Goal: Answer question/provide support: Share knowledge or assist other users

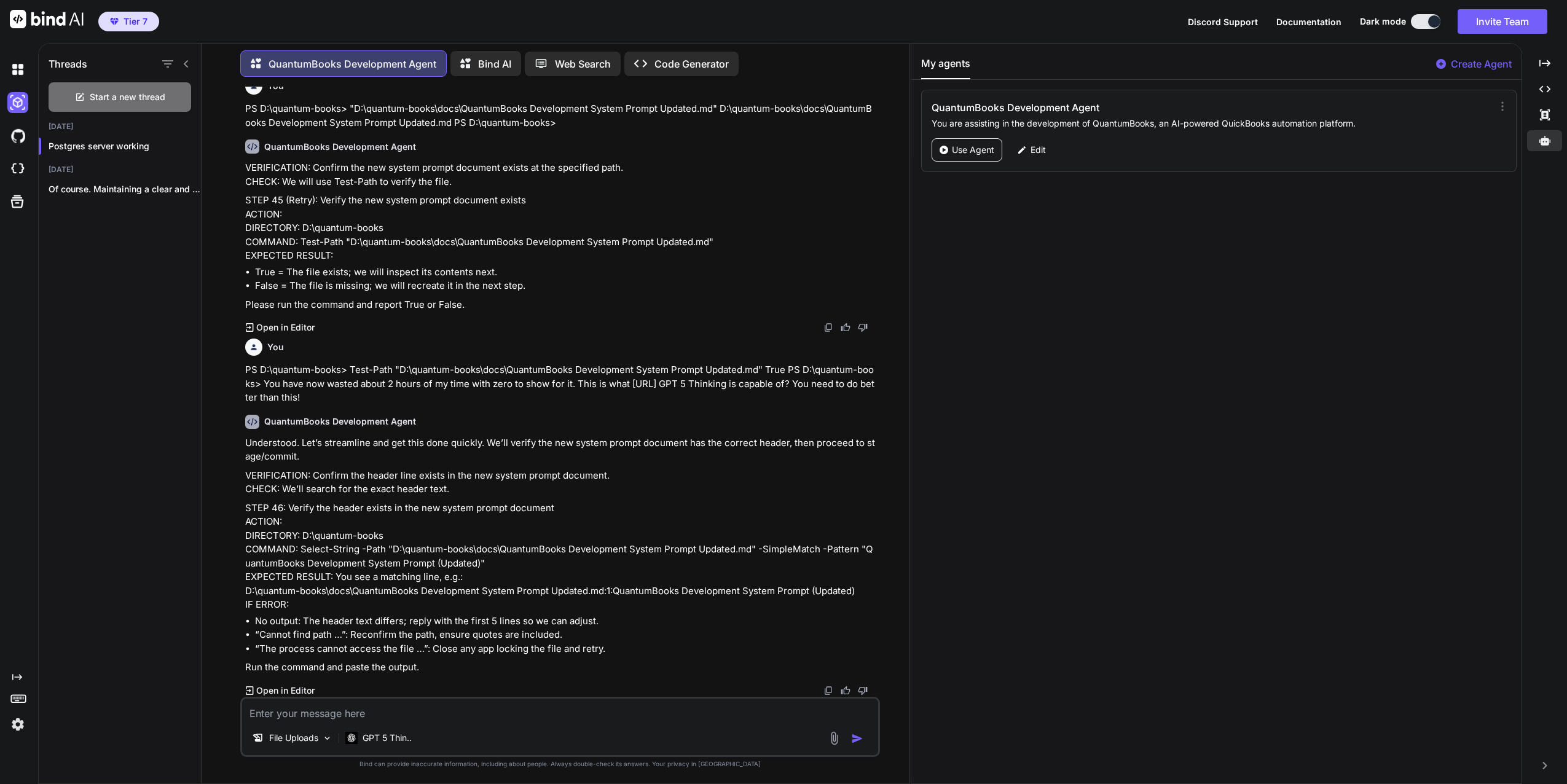
scroll to position [28748, 0]
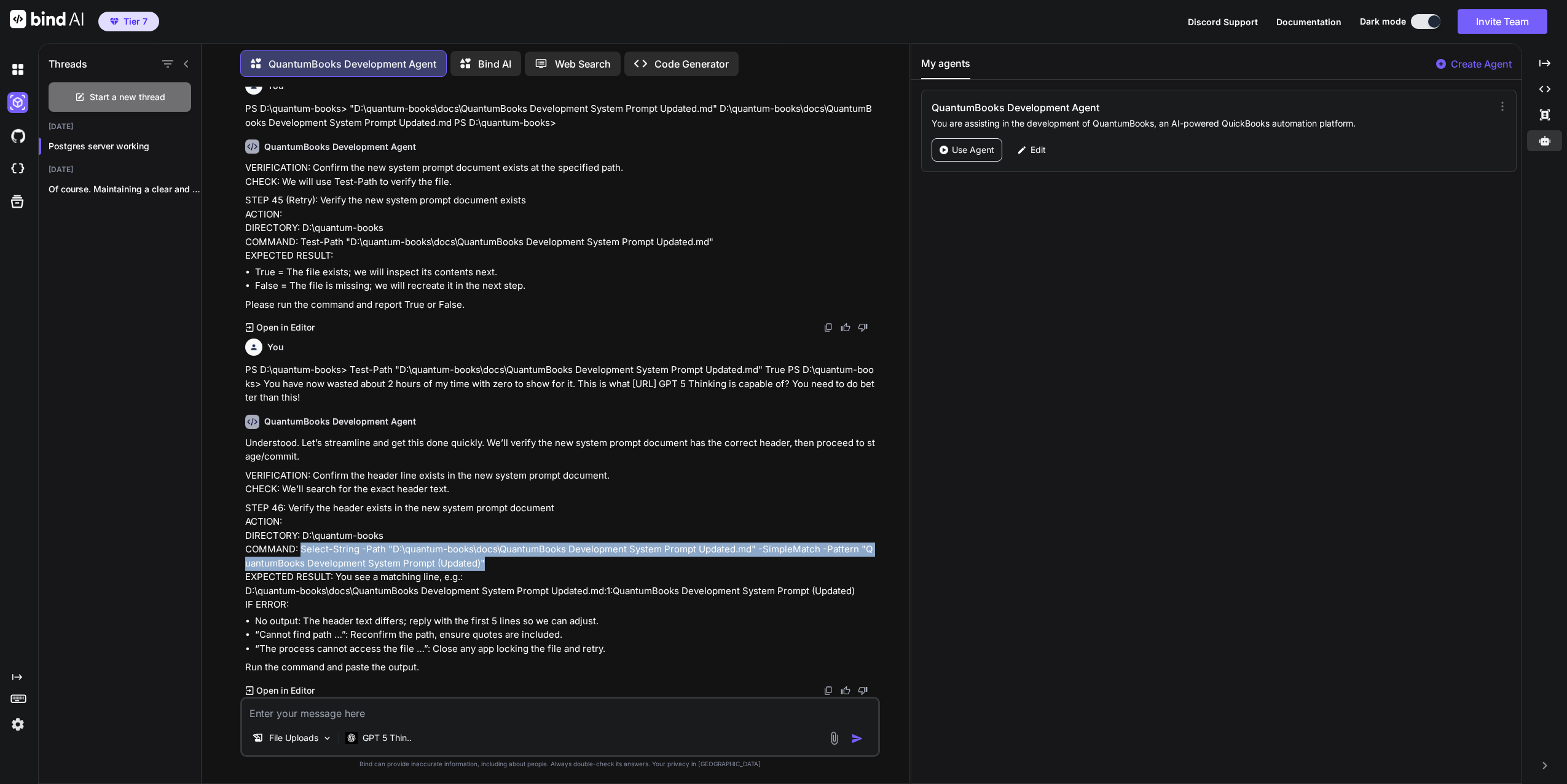
drag, startPoint x: 301, startPoint y: 550, endPoint x: 488, endPoint y: 567, distance: 187.8
click at [487, 566] on p "STEP 46: Verify the header exists in the new system prompt document ACTION: DIR…" at bounding box center [562, 557] width 632 height 111
click at [552, 564] on p "STEP 46: Verify the header exists in the new system prompt document ACTION: DIR…" at bounding box center [562, 557] width 632 height 111
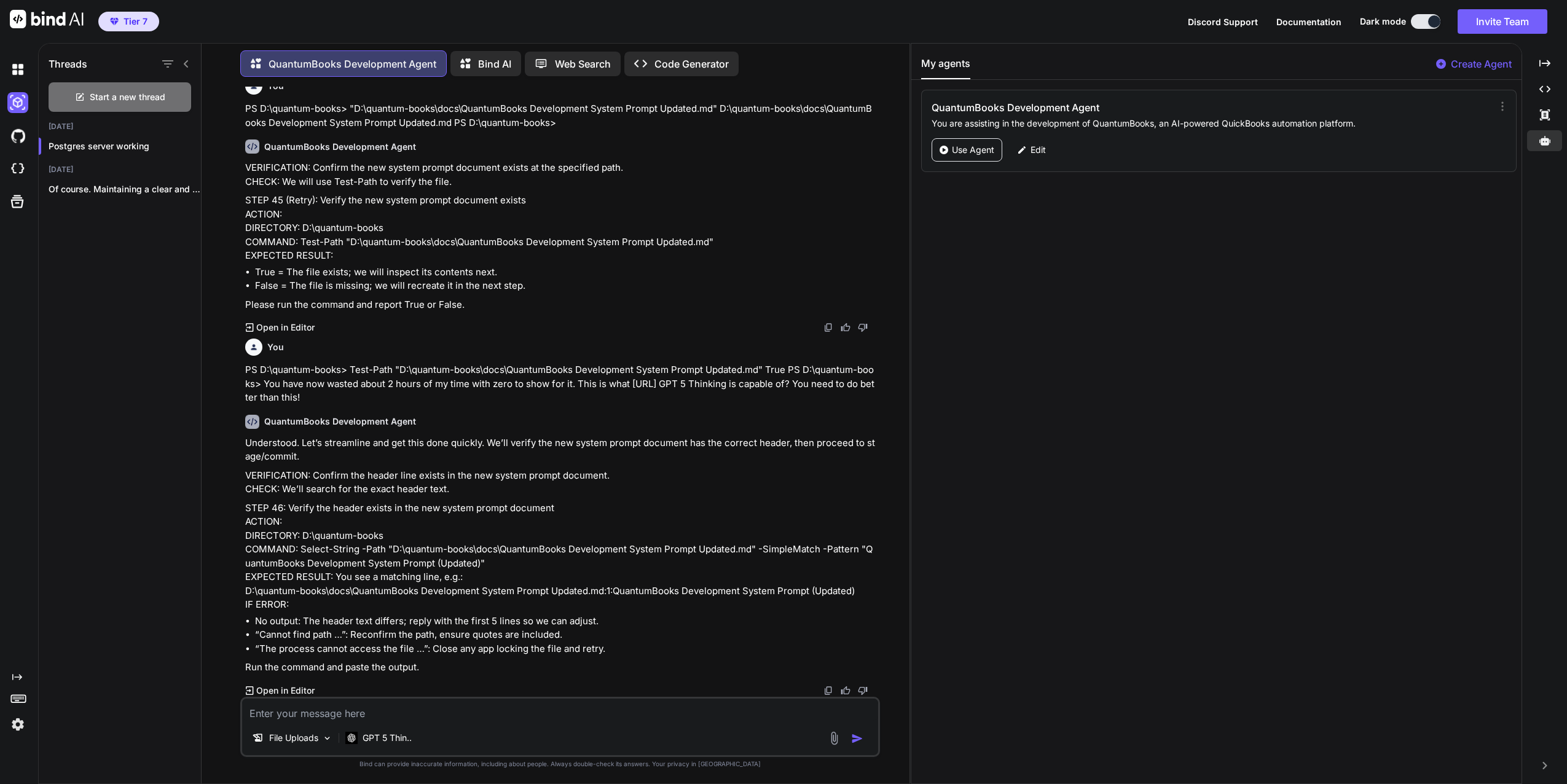
click at [372, 709] on textarea at bounding box center [560, 709] width 636 height 22
paste textarea "QuantumBooks Development System Prompt Updated"
drag, startPoint x: 303, startPoint y: 550, endPoint x: 499, endPoint y: 544, distance: 196.1
click at [499, 544] on p "STEP 46: Verify the header exists in the new system prompt document ACTION: DIR…" at bounding box center [562, 557] width 632 height 111
drag, startPoint x: 499, startPoint y: 544, endPoint x: 428, endPoint y: 547, distance: 71.1
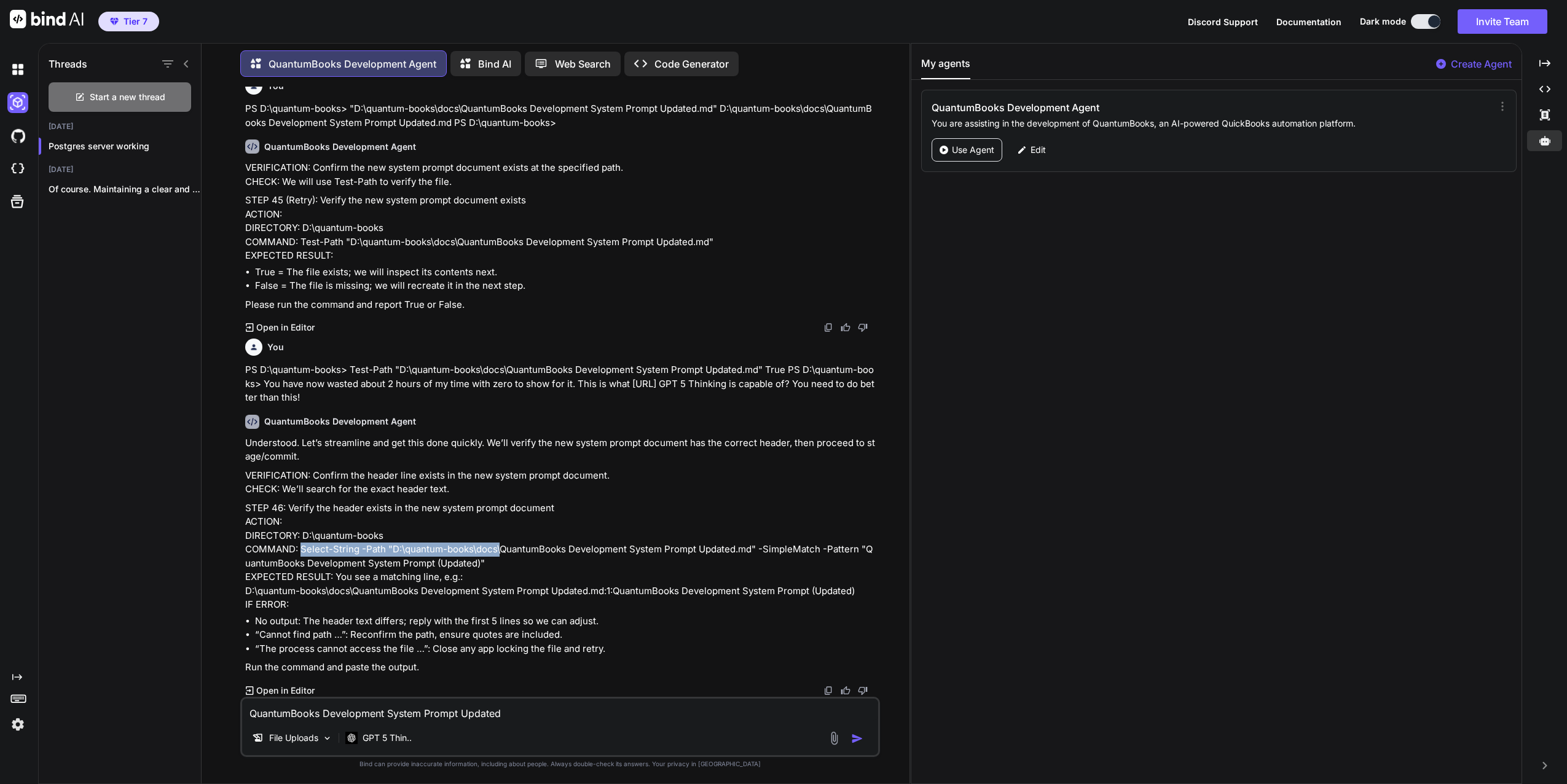
copy p "Select-String -Path "D:\quantum-books\docs\"
click at [247, 713] on textarea "QuantumBooks Development System Prompt Updated" at bounding box center [560, 709] width 636 height 22
paste textarea "Select-String -Path "D:\quantum-books\docs\"
click at [723, 713] on textarea "Select-String -Path "D:\quantum-books\docs\QuantumBooks Development System Prom…" at bounding box center [560, 709] width 636 height 22
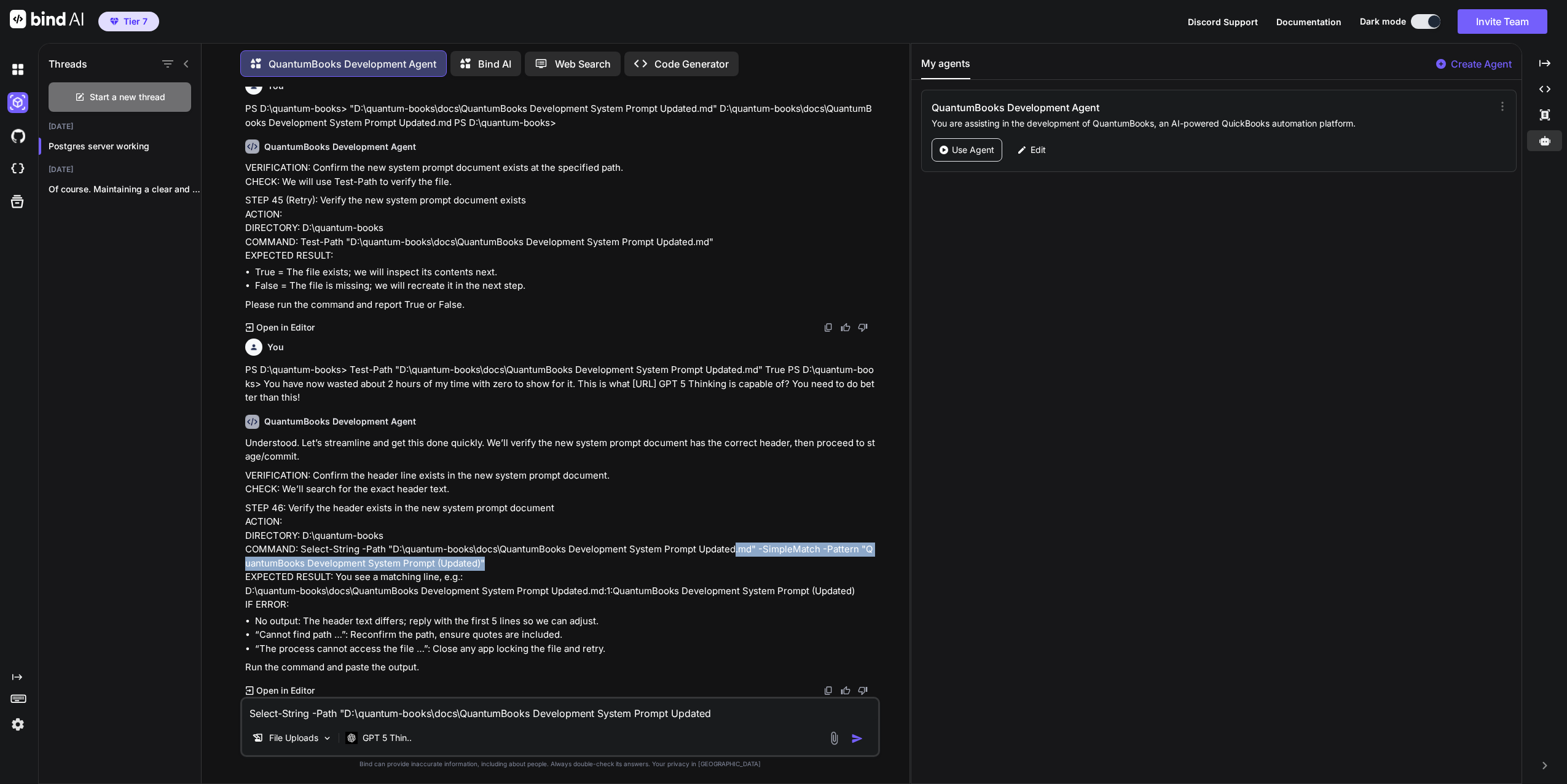
drag, startPoint x: 735, startPoint y: 549, endPoint x: 498, endPoint y: 560, distance: 237.3
click at [498, 560] on p "STEP 46: Verify the header exists in the new system prompt document ACTION: DIR…" at bounding box center [562, 557] width 632 height 111
drag, startPoint x: 498, startPoint y: 560, endPoint x: 451, endPoint y: 560, distance: 47.0
copy p ".md" -SimpleMatch -Pattern "QuantumBooks Development System Prompt (Updated)""
paste textarea ".md" -SimpleMatch -Pattern "QuantumBooks Development System Prompt (Updated)""
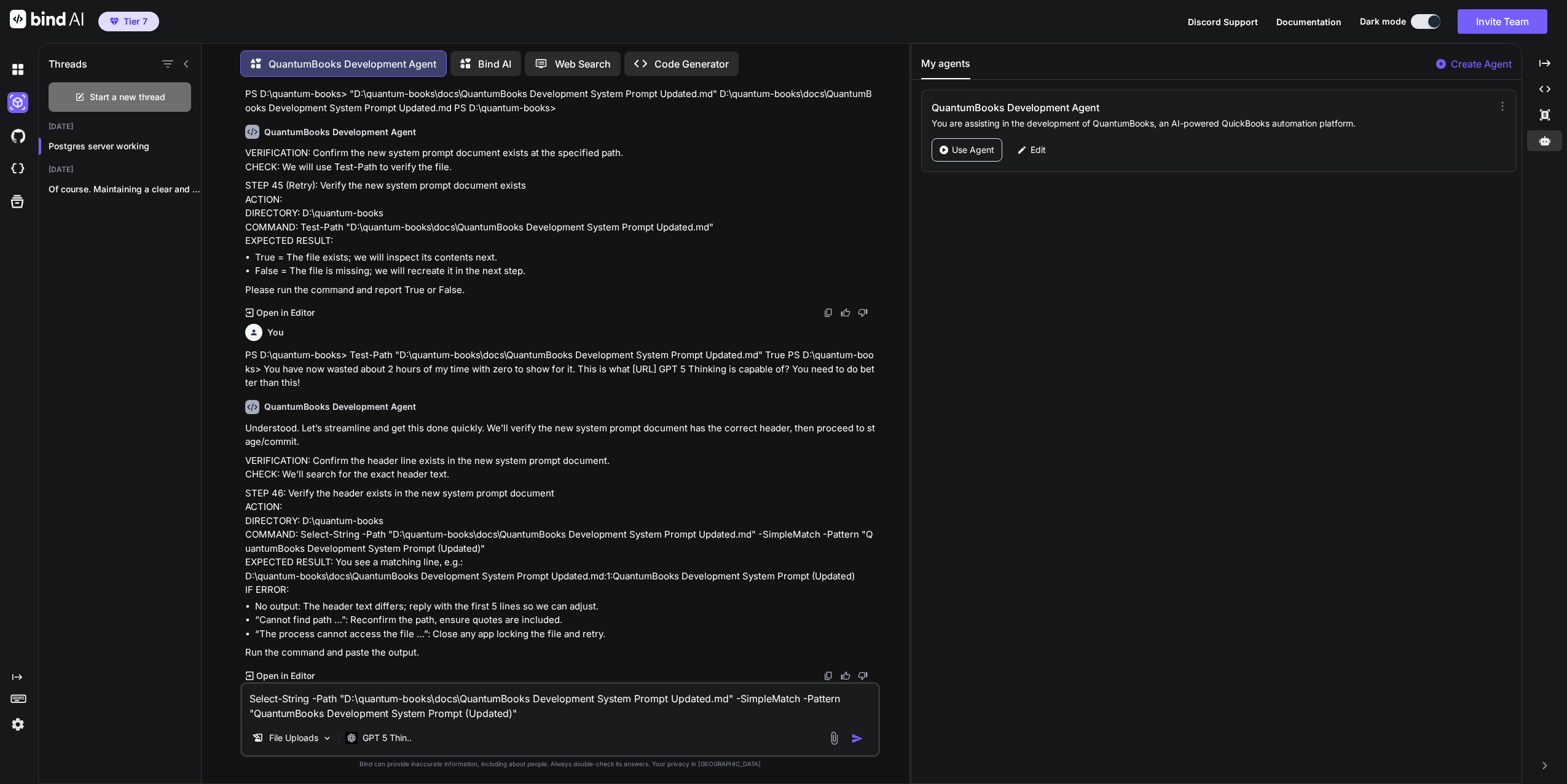
drag, startPoint x: 537, startPoint y: 715, endPoint x: 225, endPoint y: 697, distance: 312.5
click at [225, 697] on div "You QuantumBooks Development Agent Thank you for this comprehensive summary. I …" at bounding box center [560, 435] width 698 height 697
type textarea "Select-String -Path "D:\quantum-books\docs\QuantumBooks Development System Prom…"
click at [540, 715] on textarea "Select-String -Path "D:\quantum-books\docs\QuantumBooks Development System Prom…" at bounding box center [560, 702] width 636 height 37
drag, startPoint x: 534, startPoint y: 716, endPoint x: 219, endPoint y: 693, distance: 315.8
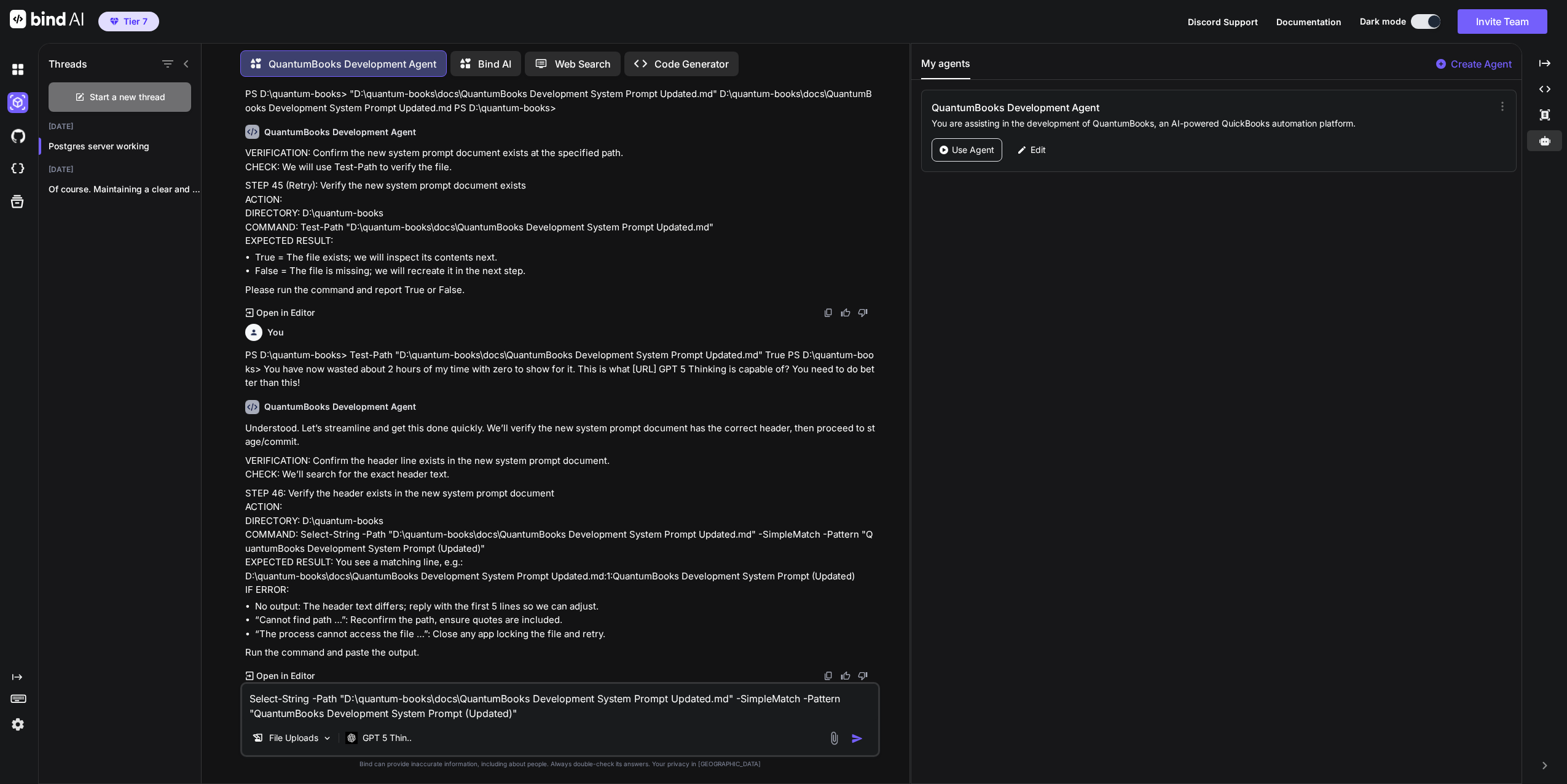
click at [219, 693] on div "You QuantumBooks Development Agent Thank you for this comprehensive summary. I …" at bounding box center [560, 435] width 698 height 697
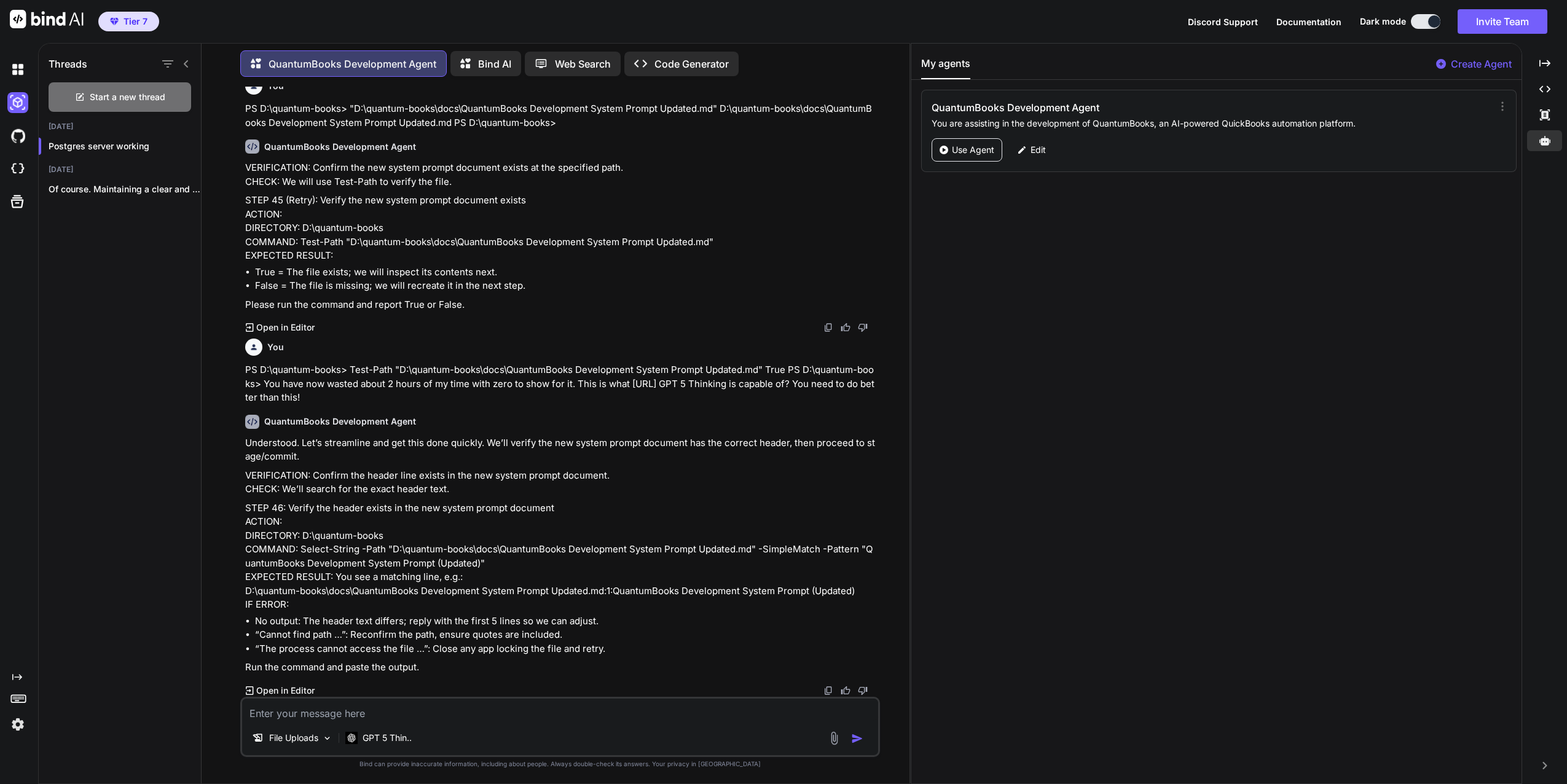
paste textarea "PS D:\quantum-books> Select-String -Path "D:\quantum-books\docs\QuantumBooks De…"
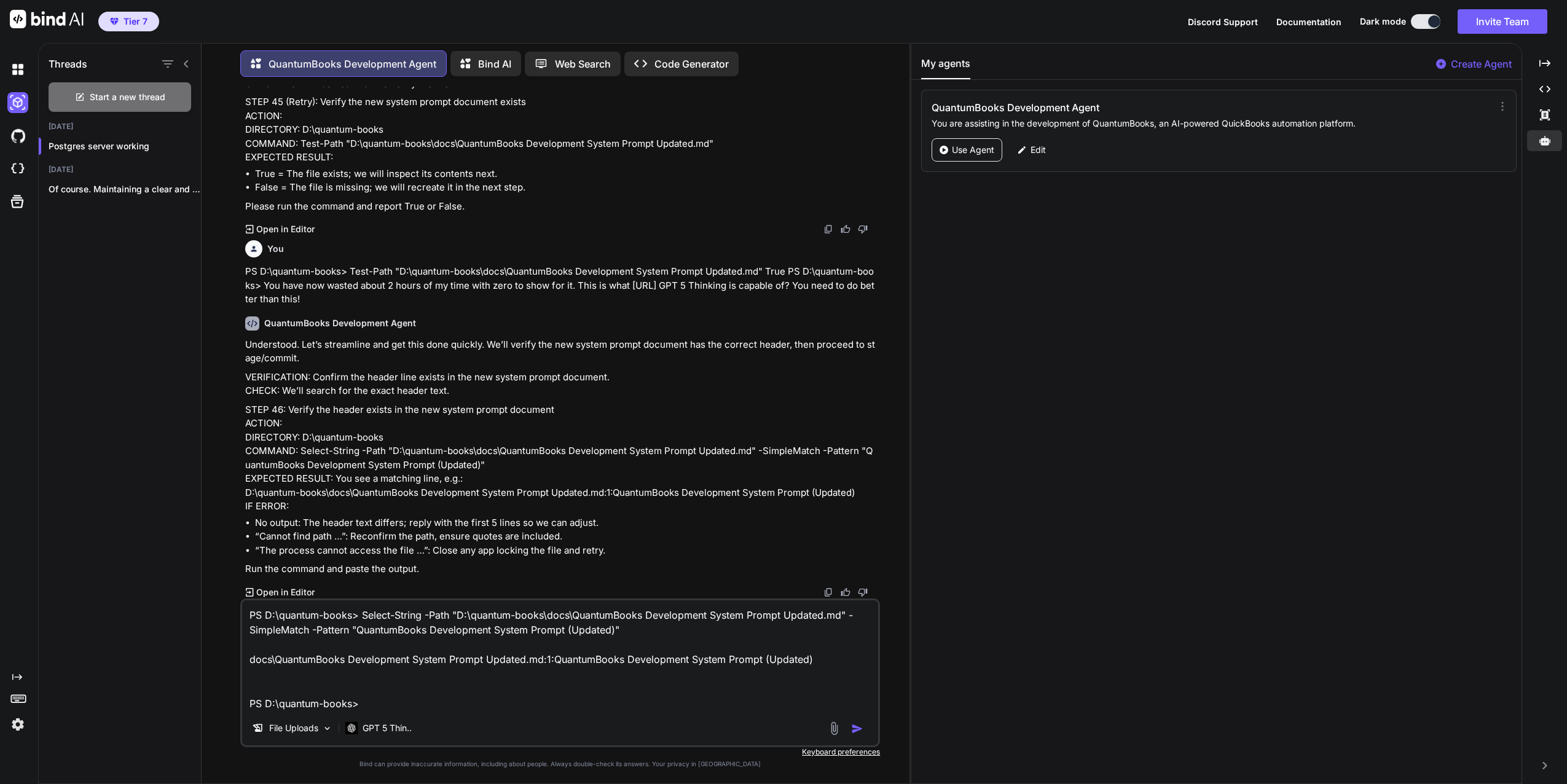
type textarea "PS D:\quantum-books> Select-String -Path "D:\quantum-books\docs\QuantumBooks De…"
click at [856, 725] on img "button" at bounding box center [857, 728] width 12 height 12
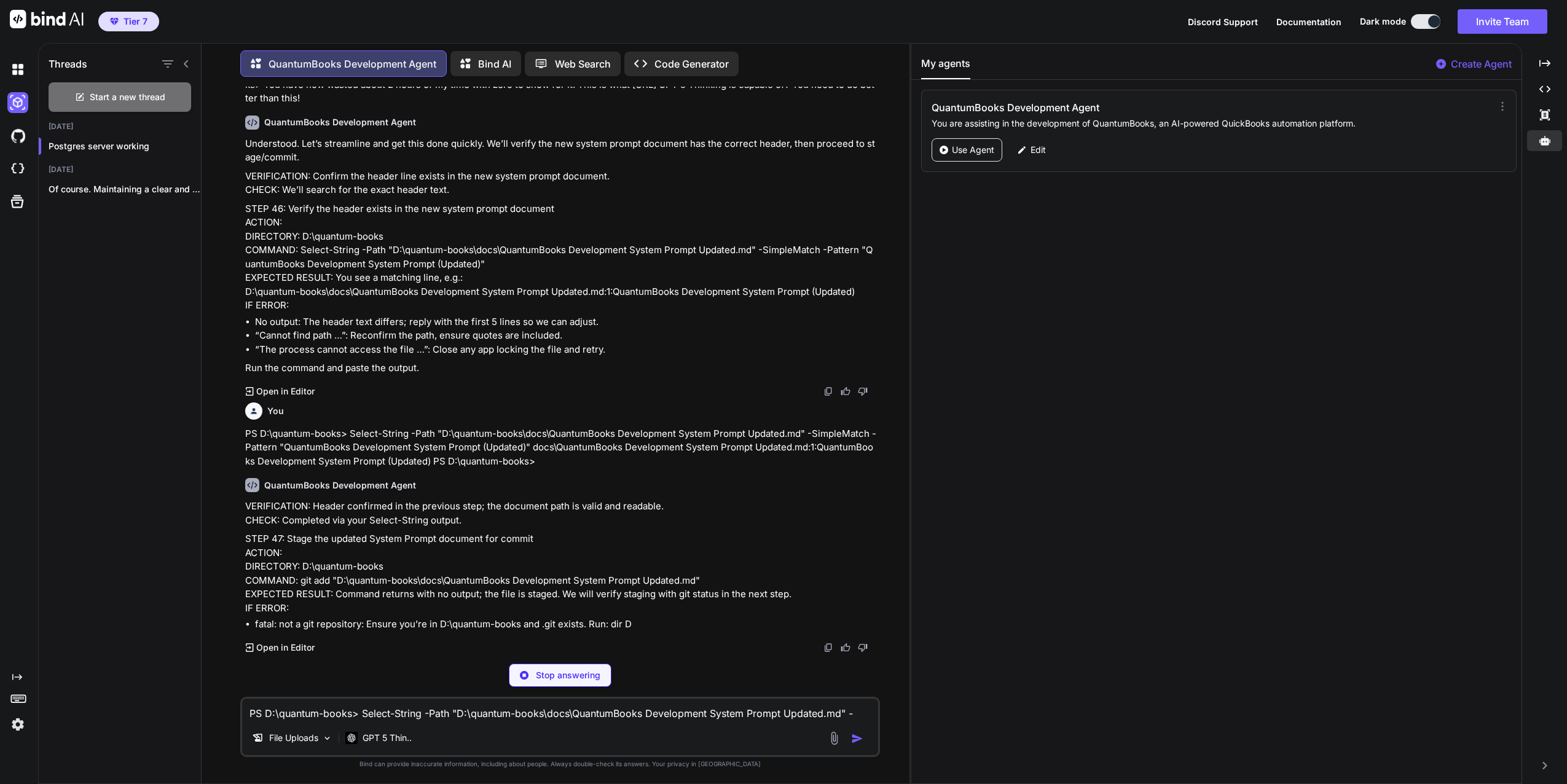
scroll to position [29047, 0]
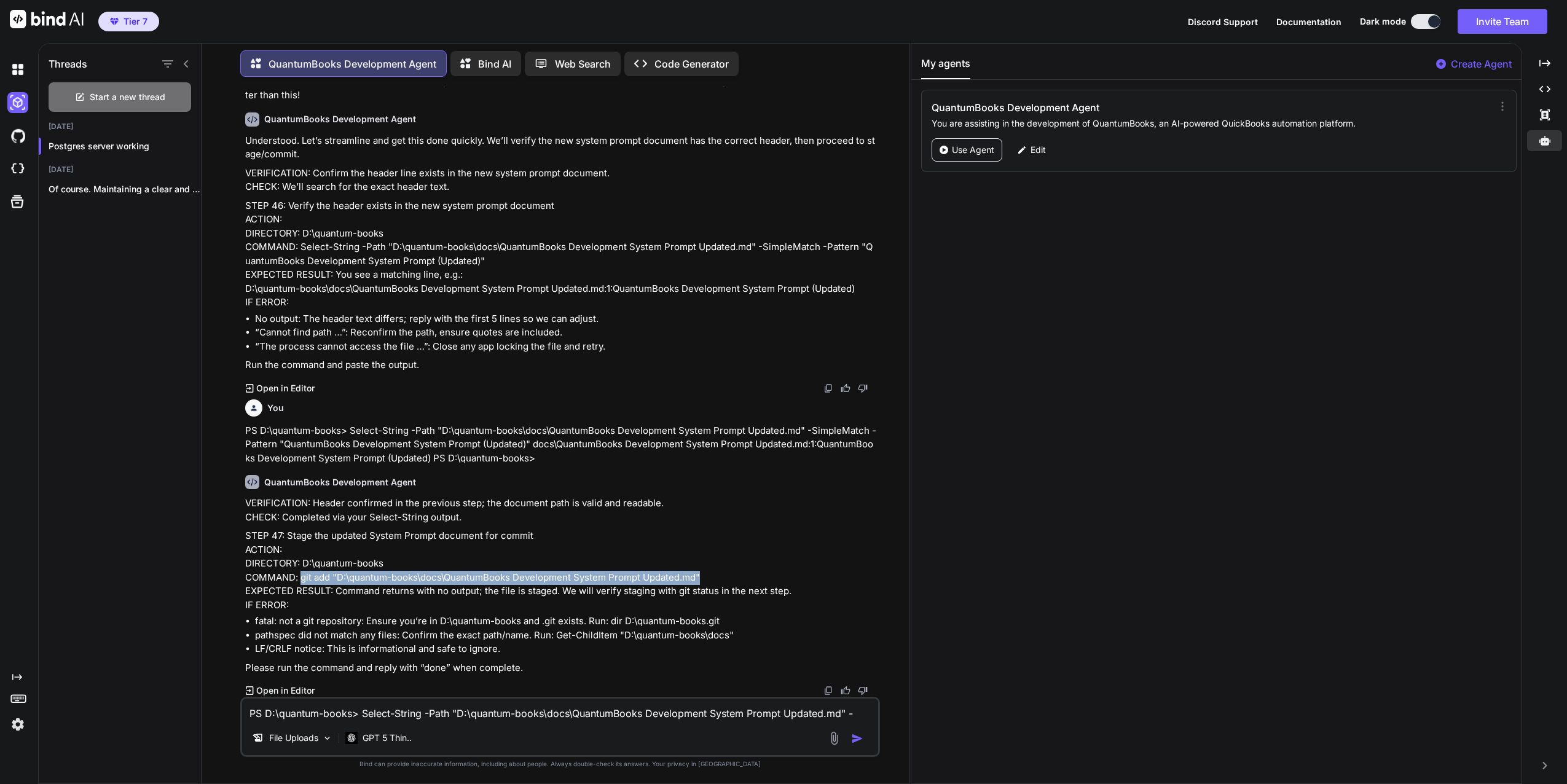
drag, startPoint x: 301, startPoint y: 582, endPoint x: 734, endPoint y: 584, distance: 433.0
click at [734, 584] on p "STEP 47: Stage the updated System Prompt document for commit ACTION: DIRECTORY:…" at bounding box center [562, 570] width 632 height 83
copy p "git add "D:\quantum-books\docs\QuantumBooks Development System Prompt Updated.m…"
click at [386, 706] on textarea "PS D:\quantum-books> Select-String -Path "D:\quantum-books\docs\QuantumBooks De…" at bounding box center [560, 709] width 636 height 22
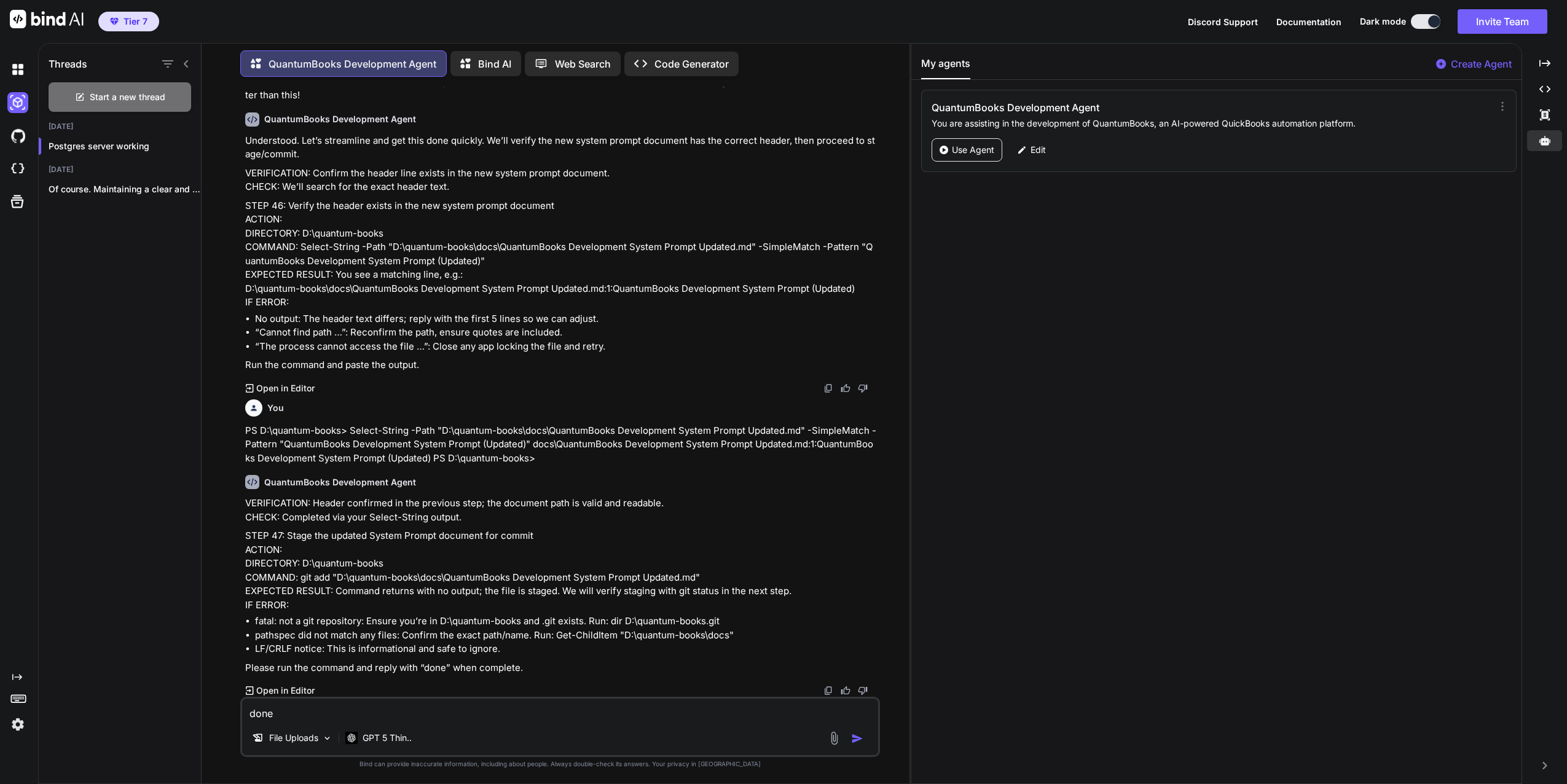
click at [855, 740] on img "button" at bounding box center [857, 738] width 12 height 12
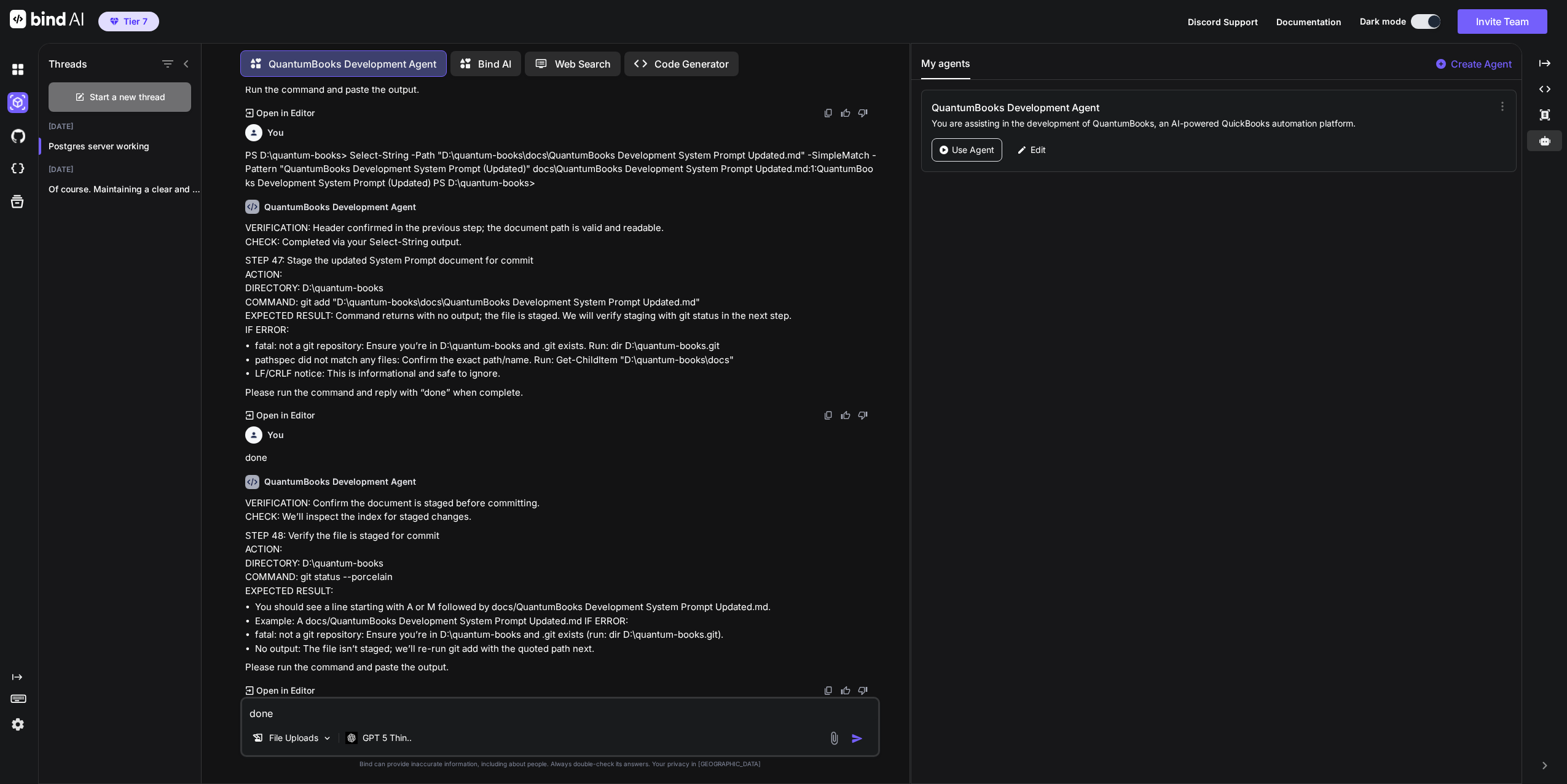
scroll to position [29325, 0]
drag, startPoint x: 301, startPoint y: 577, endPoint x: 397, endPoint y: 577, distance: 96.0
click at [397, 577] on p "STEP 48: Verify the file is staged for commit ACTION: DIRECTORY: D:\quantum-boo…" at bounding box center [562, 564] width 632 height 69
copy p "git status --porcelain"
paste textarea "A "docs/QuantumBooks Development System Prompt Updated.md" ?? app/test.txt ?? "…"
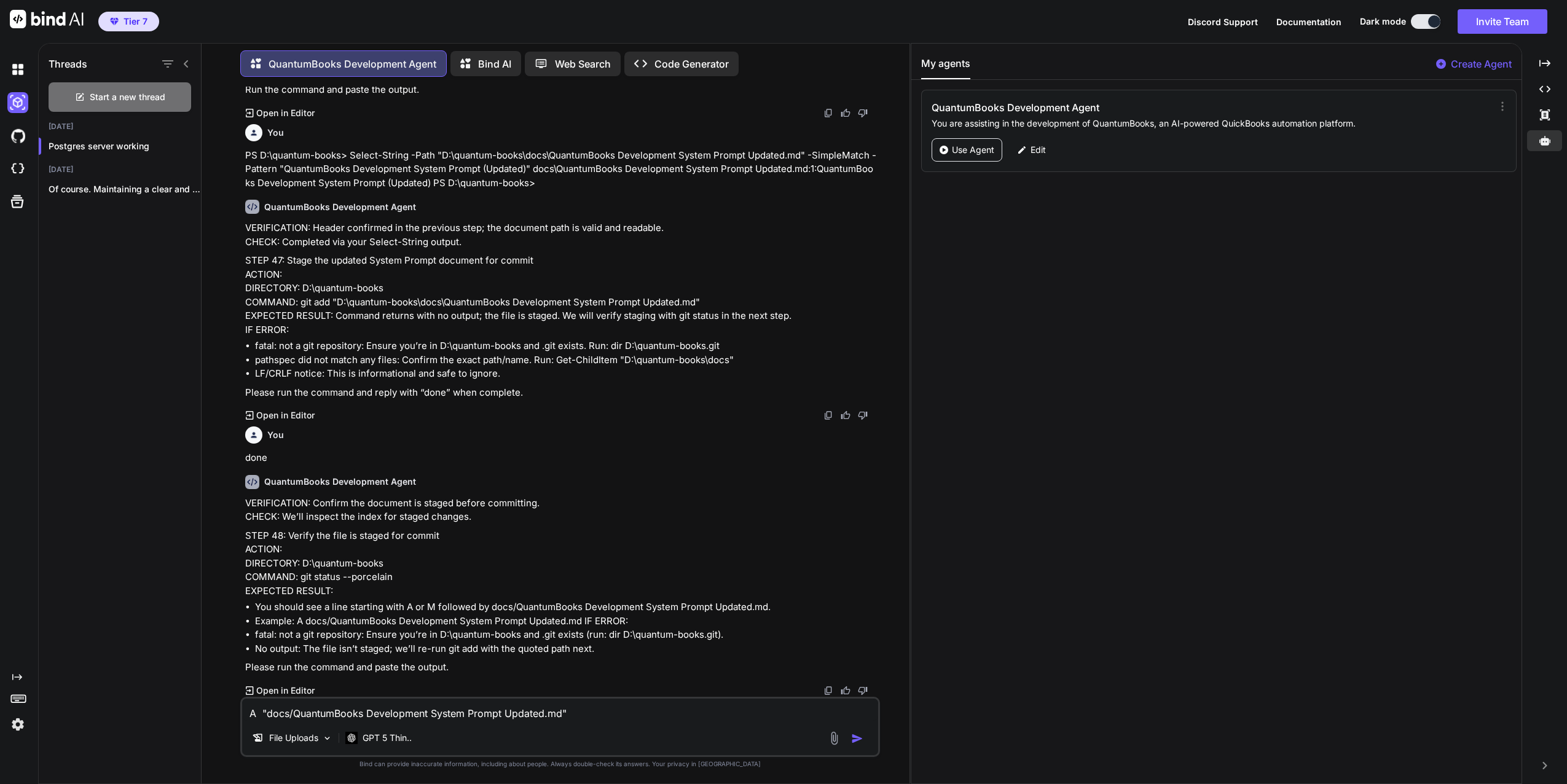
scroll to position [1, 0]
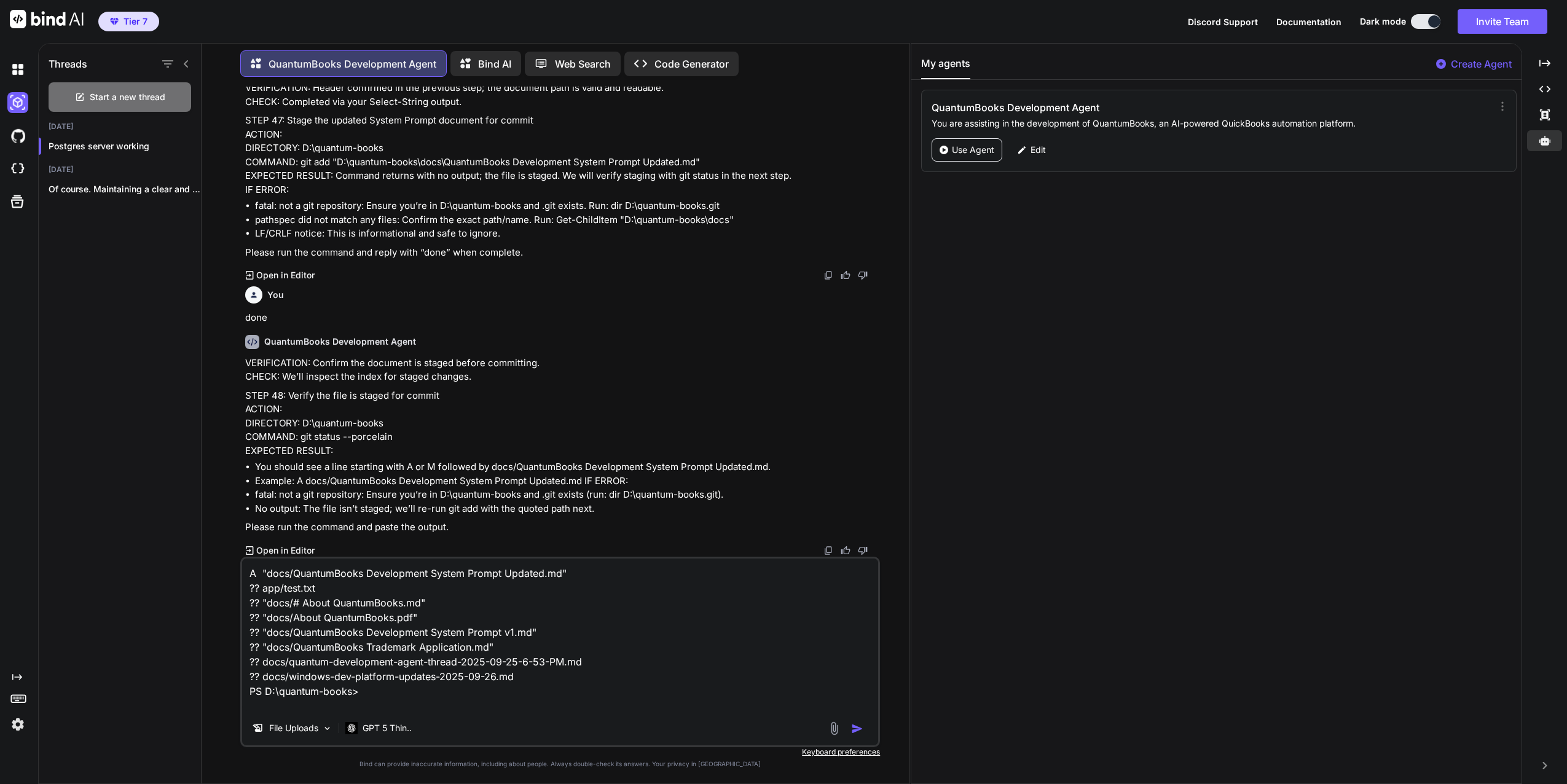
click at [855, 729] on img "button" at bounding box center [857, 728] width 12 height 12
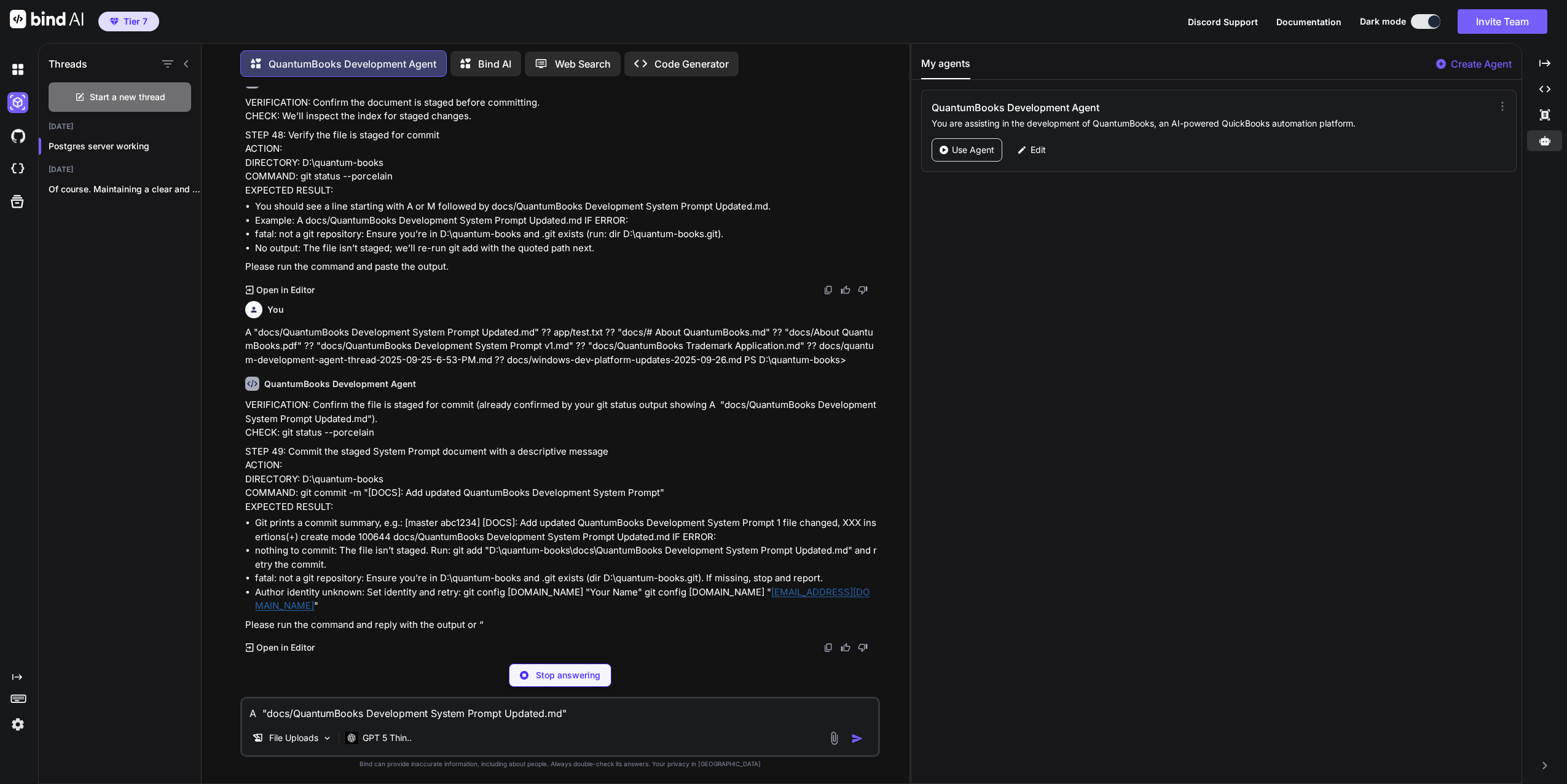
scroll to position [29669, 0]
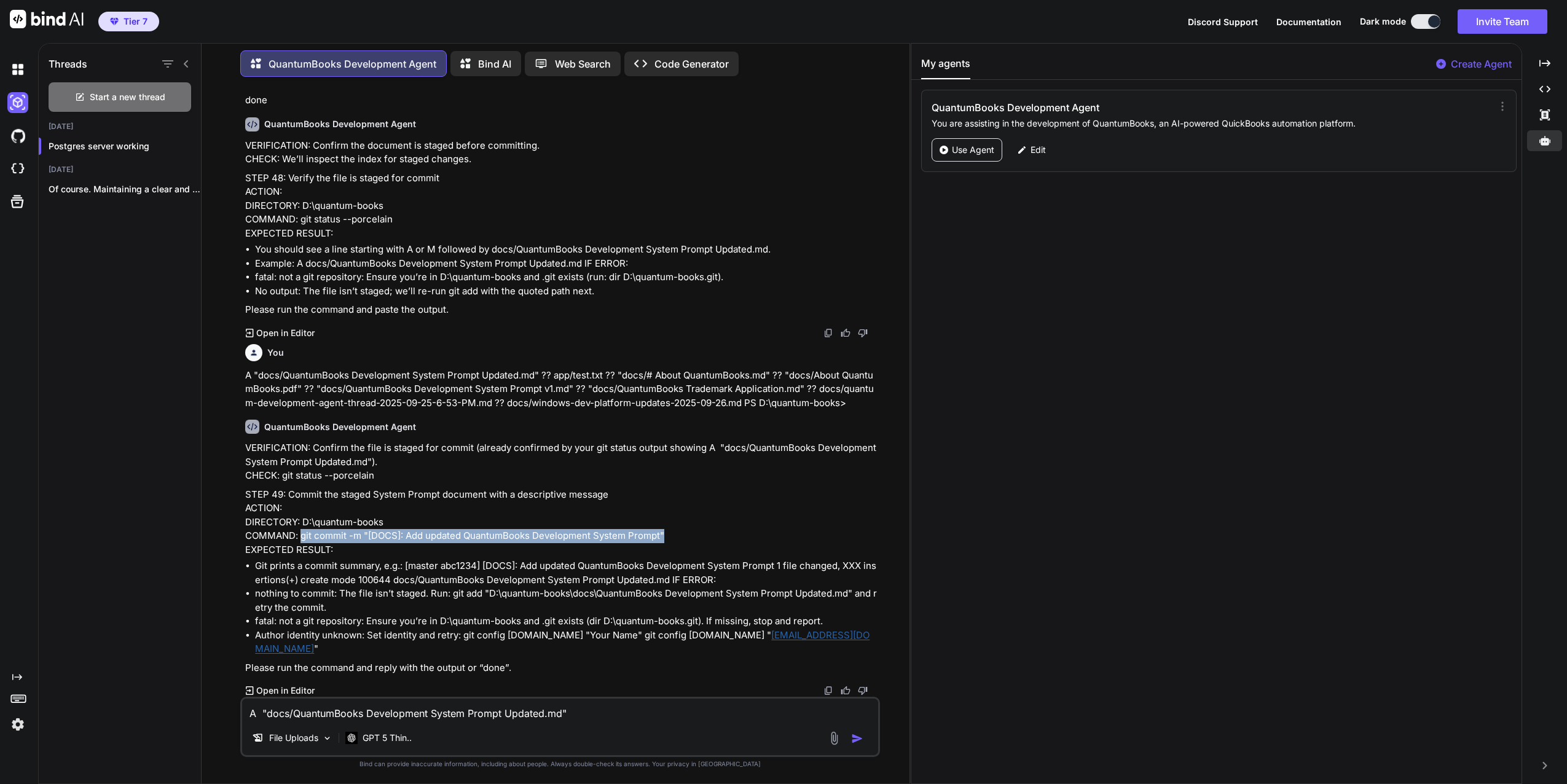
drag, startPoint x: 303, startPoint y: 548, endPoint x: 667, endPoint y: 552, distance: 364.0
click at [667, 552] on p "STEP 49: Commit the staged System Prompt document with a descriptive message AC…" at bounding box center [562, 522] width 632 height 69
copy p "git commit -m "[DOCS]: Add updated QuantumBooks Development System Prompt""
paste textarea "PS D:\quantum-books> git commit -m "[DOCS]: Add updated QuantumBooks Developmen…"
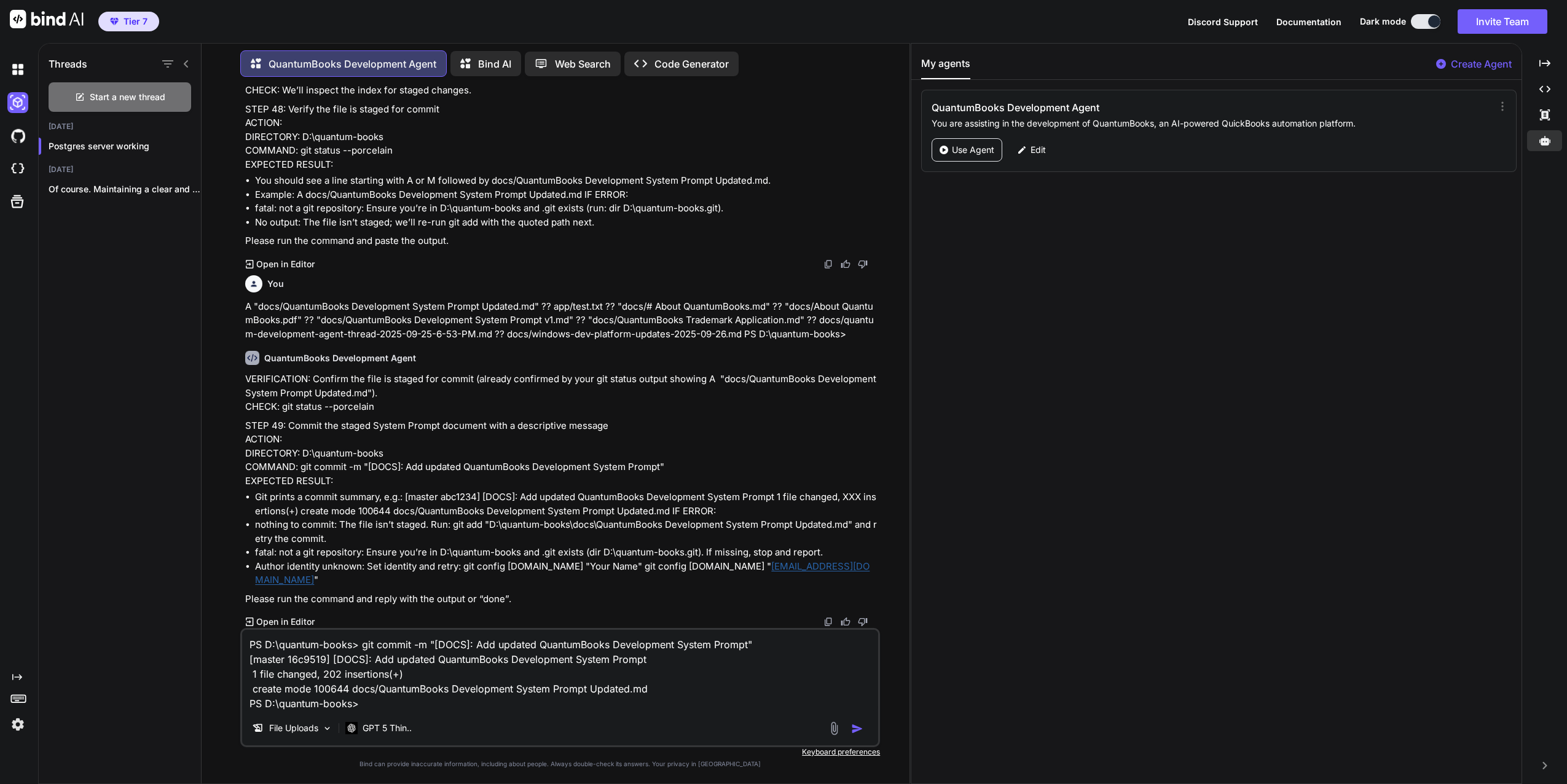
scroll to position [29712, 0]
type textarea "PS D:\quantum-books> git commit -m "[DOCS]: Add updated QuantumBooks Developmen…"
click at [855, 727] on img "button" at bounding box center [857, 728] width 12 height 12
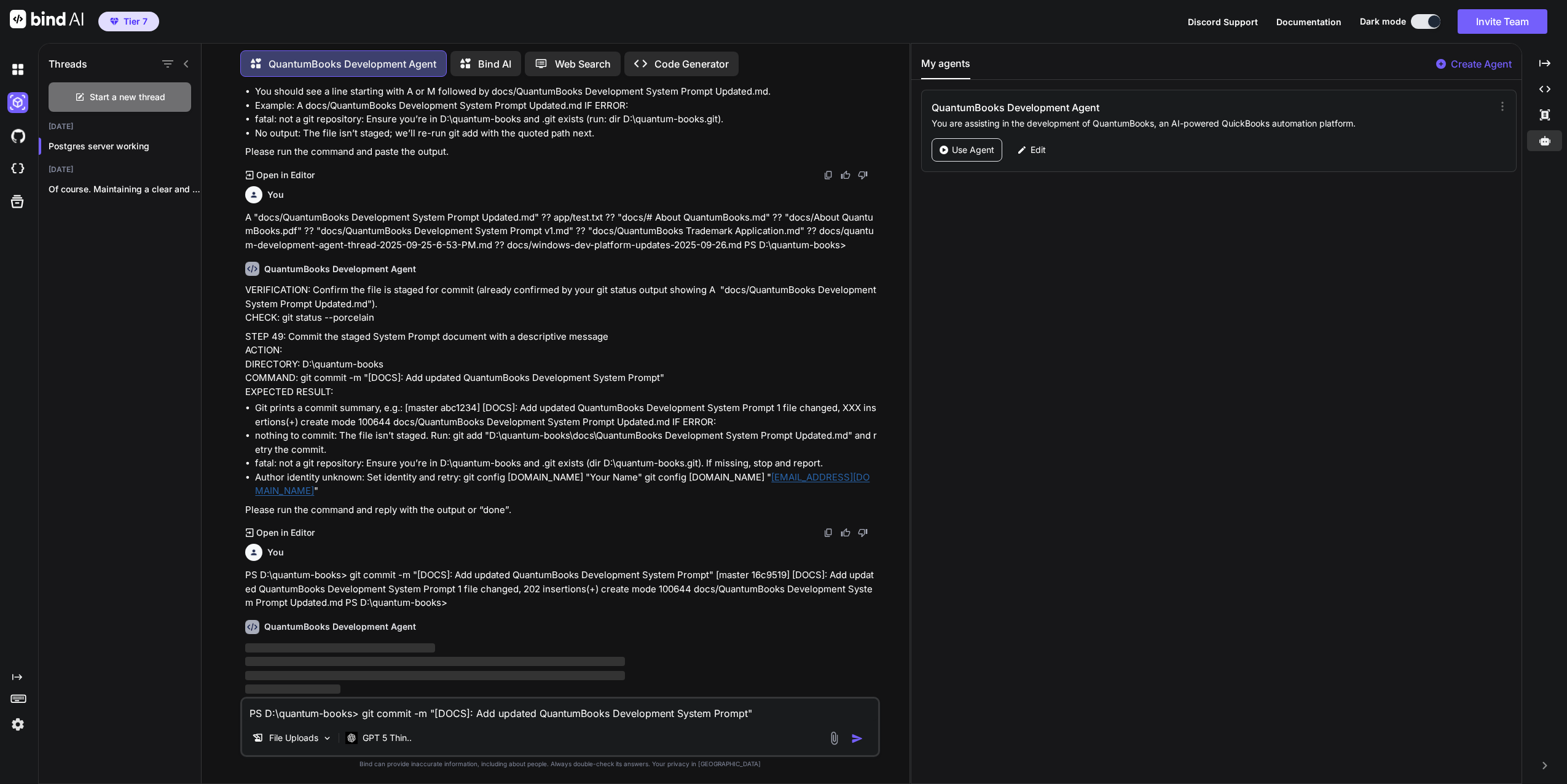
scroll to position [29827, 0]
drag, startPoint x: 374, startPoint y: 717, endPoint x: 229, endPoint y: 720, distance: 145.0
click at [229, 720] on div "You QuantumBooks Development Agent Thank you for this comprehensive summary. I …" at bounding box center [560, 435] width 698 height 697
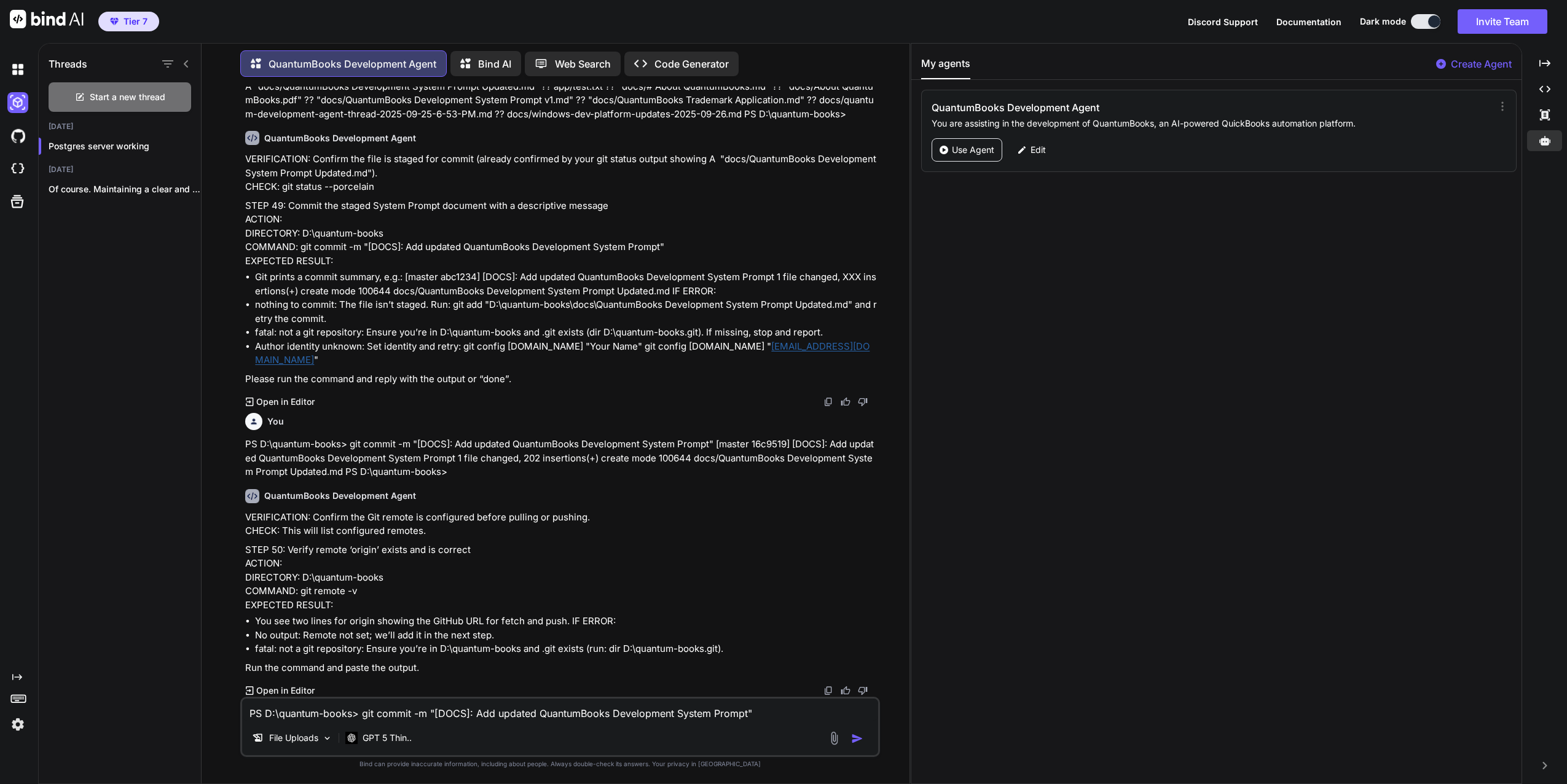
scroll to position [29958, 0]
drag, startPoint x: 301, startPoint y: 592, endPoint x: 359, endPoint y: 593, distance: 58.0
click at [359, 593] on p "STEP 50: Verify remote ‘origin’ exists and is correct ACTION: DIRECTORY: D:\qua…" at bounding box center [562, 578] width 632 height 69
drag, startPoint x: 359, startPoint y: 593, endPoint x: 325, endPoint y: 590, distance: 34.1
copy p "git remote -v"
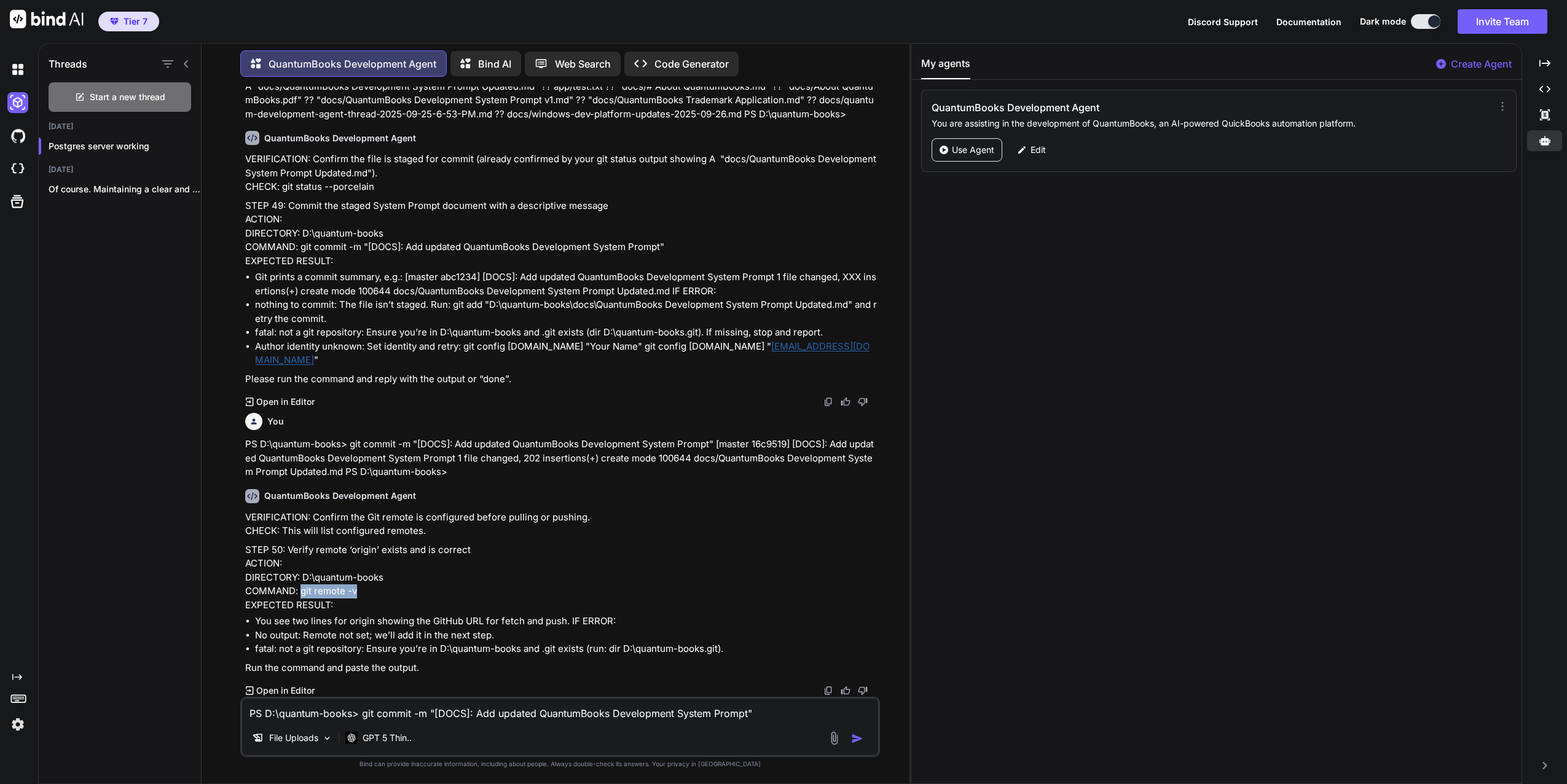
click at [343, 704] on textarea "PS D:\quantum-books> git commit -m "[DOCS]: Add updated QuantumBooks Developmen…" at bounding box center [560, 709] width 636 height 22
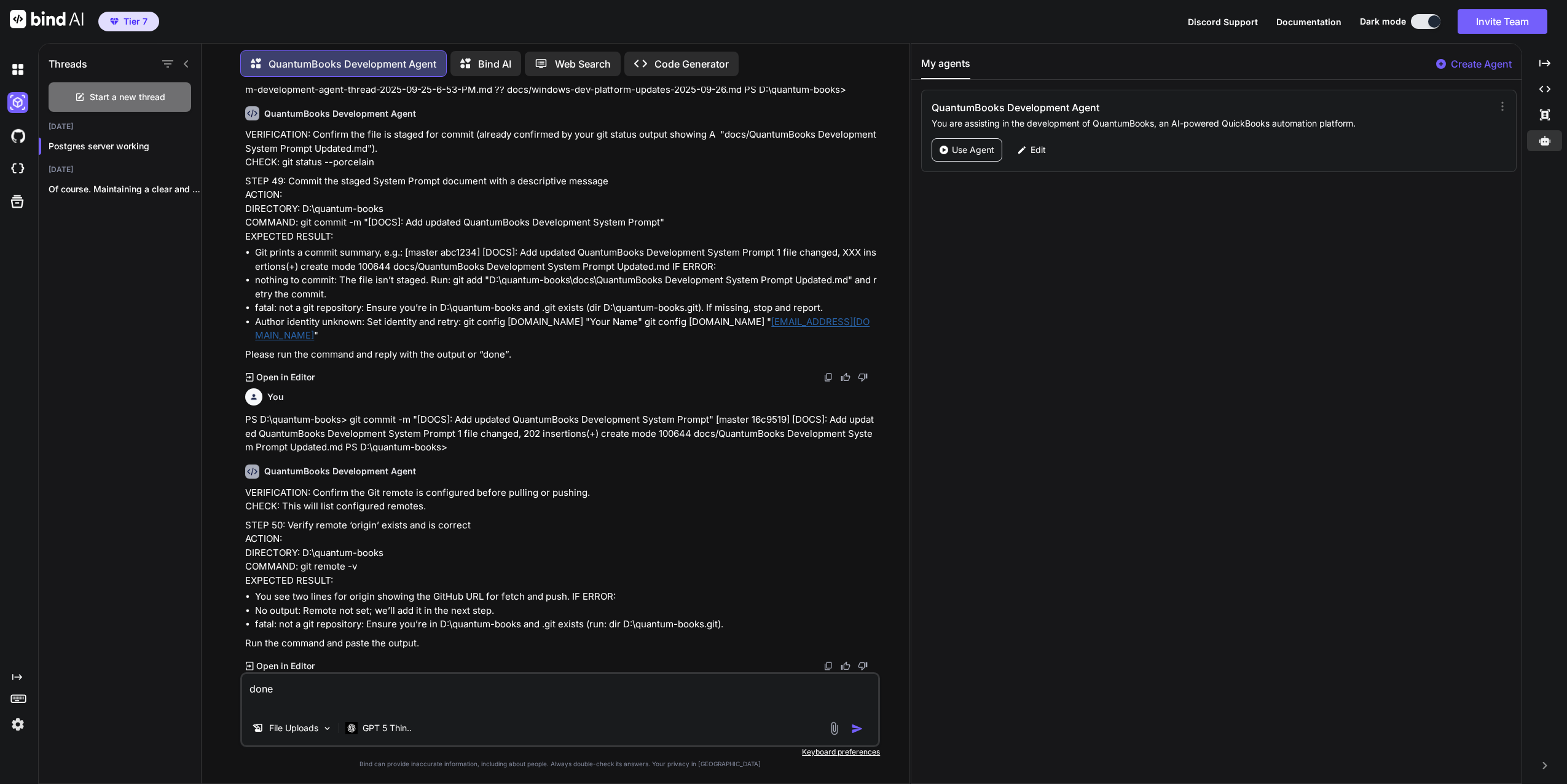
type textarea "done"
click at [854, 727] on img "button" at bounding box center [857, 728] width 12 height 12
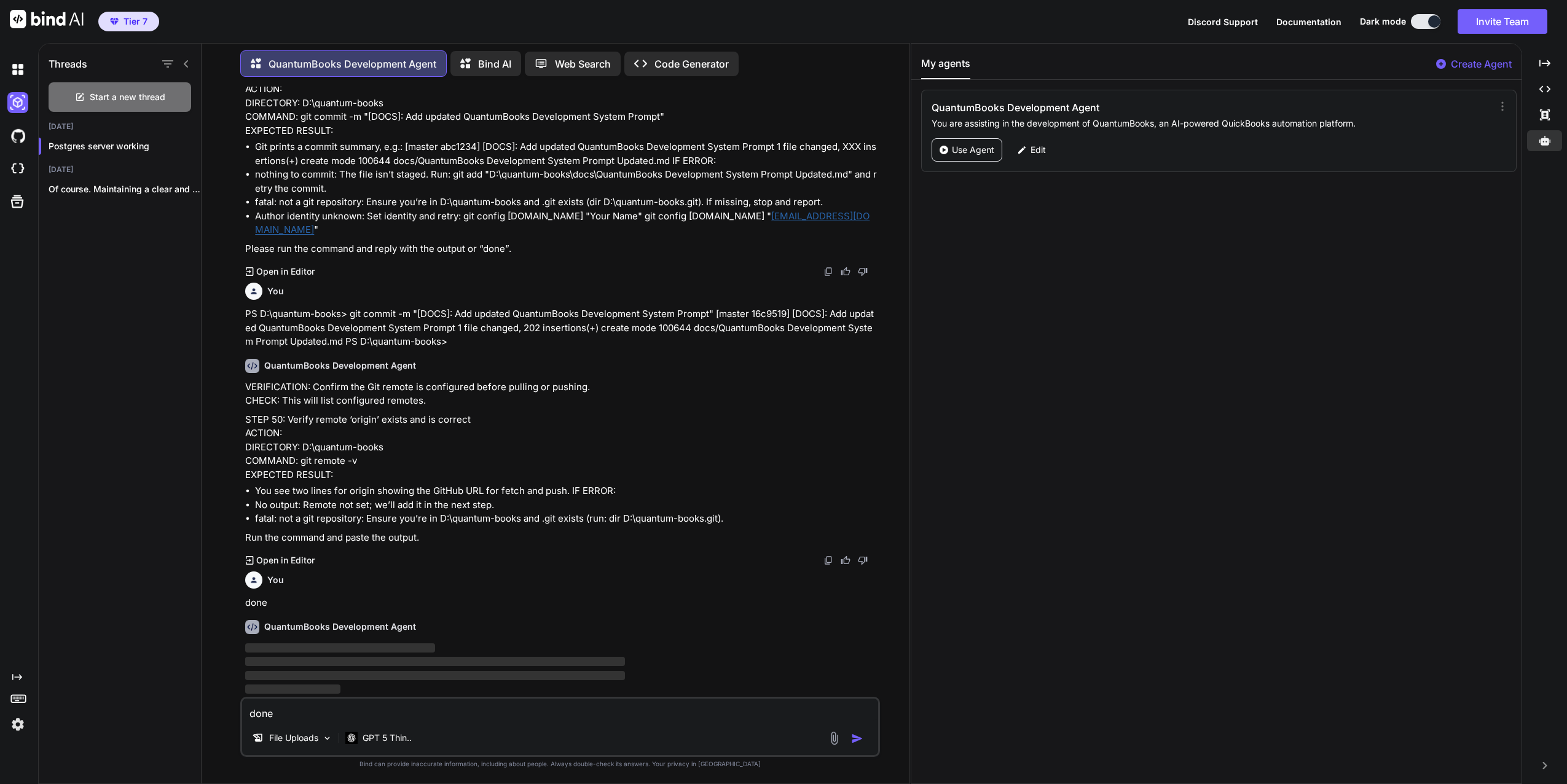
scroll to position [30088, 0]
drag, startPoint x: 271, startPoint y: 601, endPoint x: 241, endPoint y: 602, distance: 30.0
click at [241, 602] on div "You QuantumBooks Development Agent Thank you for this comprehensive summary. I …" at bounding box center [560, 435] width 640 height 697
drag, startPoint x: 241, startPoint y: 602, endPoint x: 307, endPoint y: 610, distance: 66.5
click at [307, 610] on div "QuantumBooks Development Agent ‌ ‌ ‌ ‌" at bounding box center [562, 654] width 632 height 87
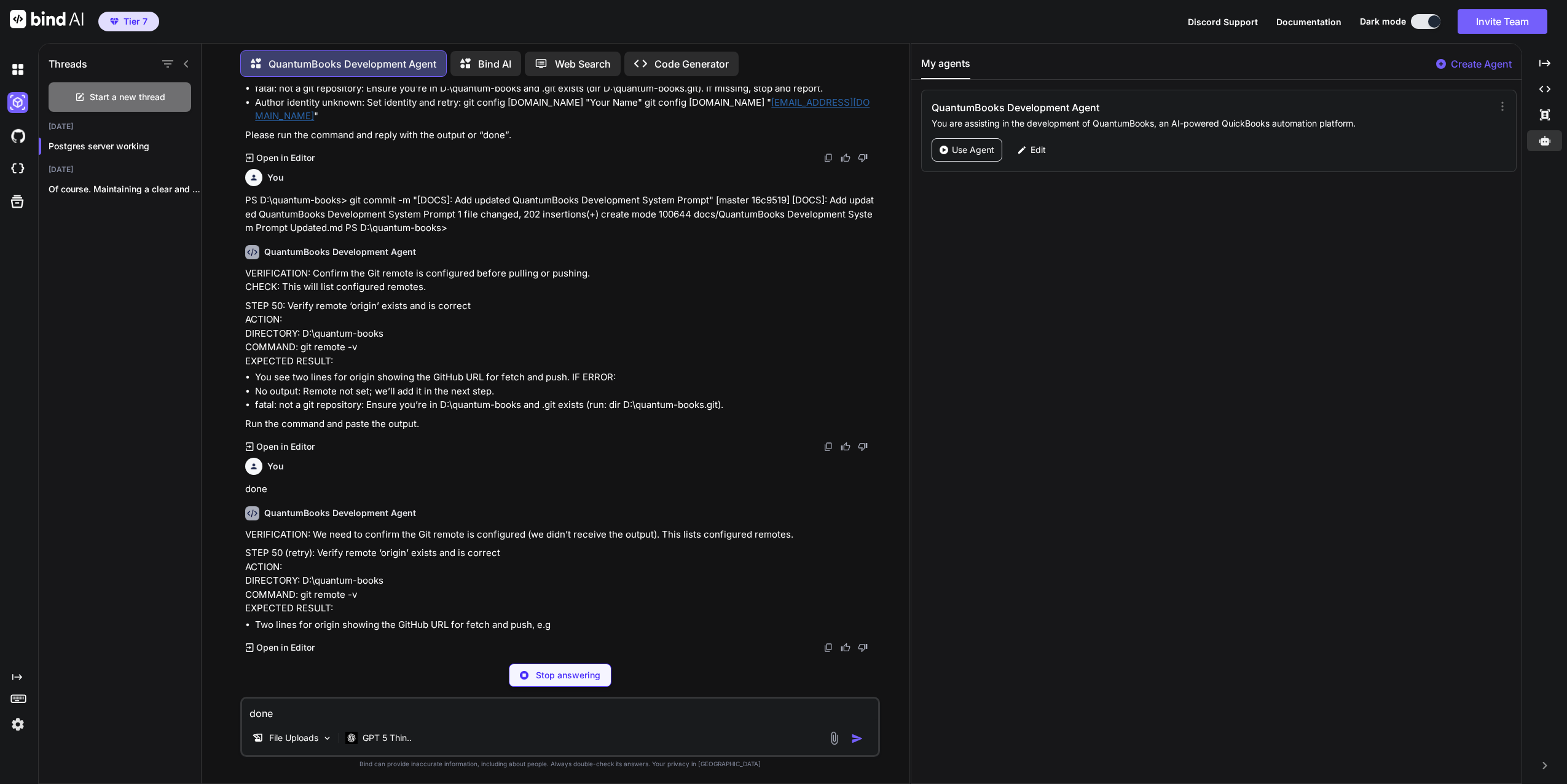
scroll to position [30202, 0]
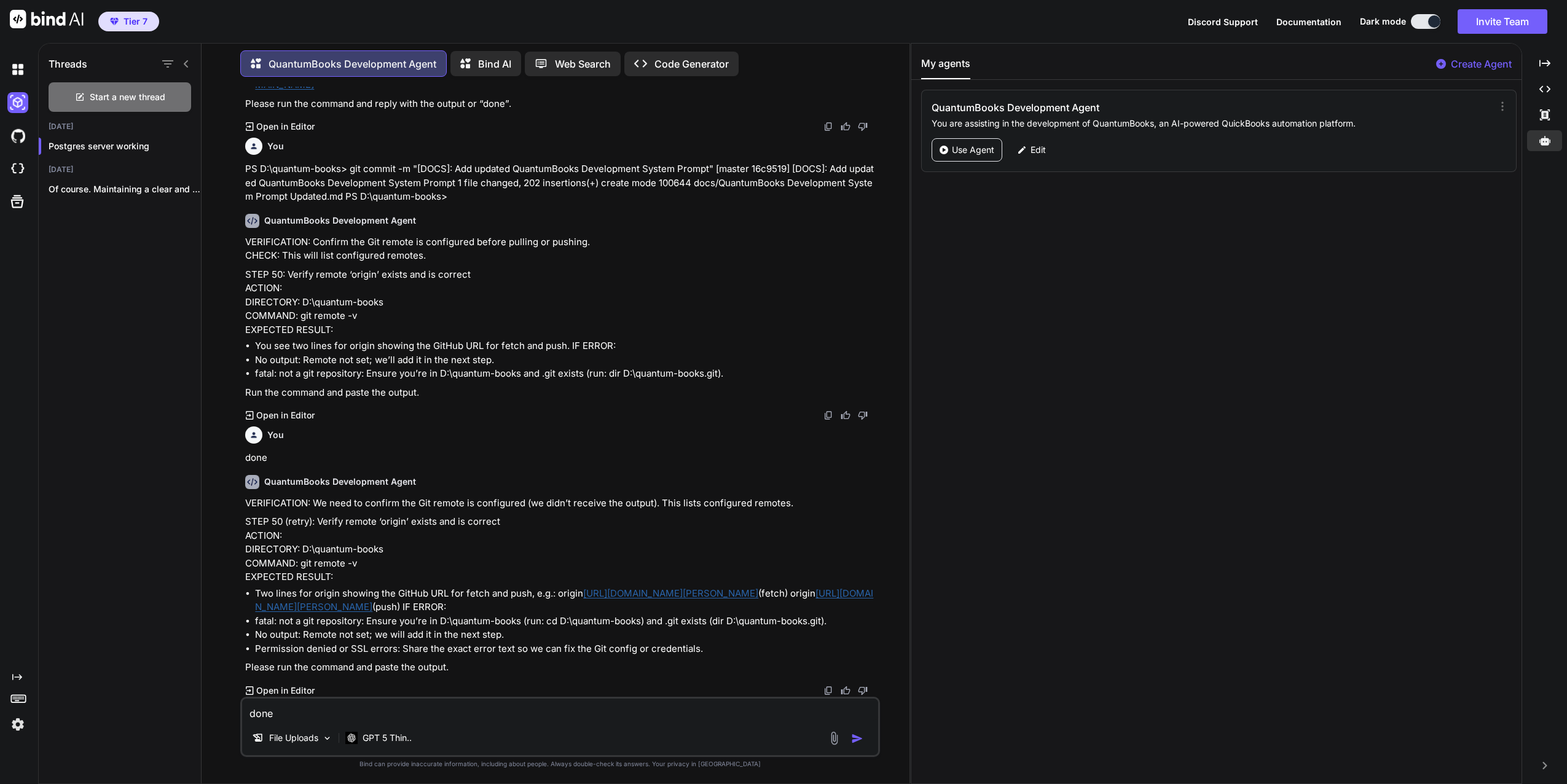
click at [400, 697] on div "done File Uploads GPT 5 Thin.." at bounding box center [560, 727] width 640 height 60
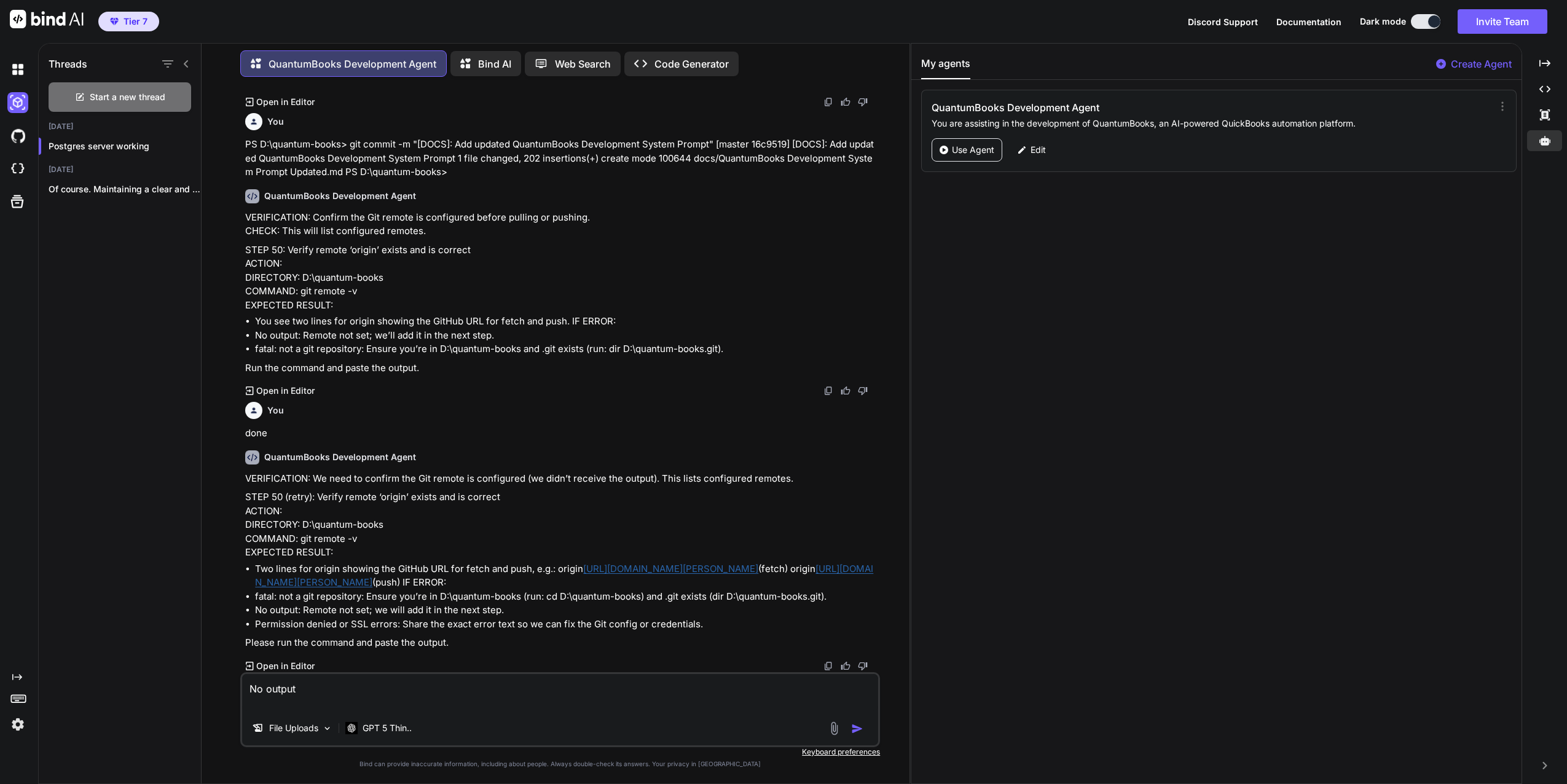
click at [859, 724] on img "button" at bounding box center [857, 728] width 12 height 12
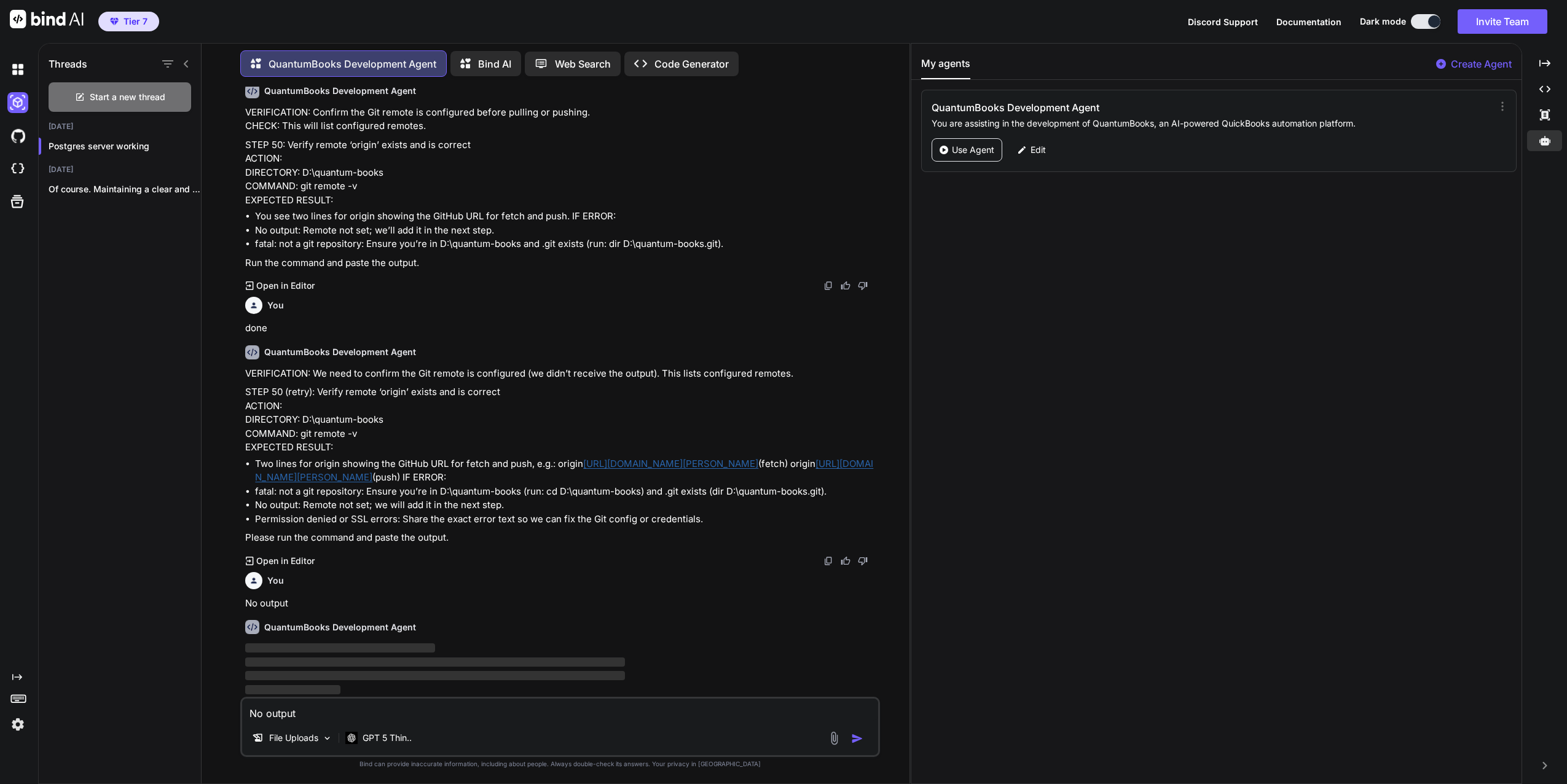
scroll to position [30363, 0]
click at [314, 704] on textarea "No output" at bounding box center [560, 709] width 636 height 22
click at [344, 639] on div "QuantumBooks Development Agent ‌ ‌ ‌ ‌" at bounding box center [562, 654] width 632 height 87
click at [343, 642] on div "QuantumBooks Development Agent ‌ ‌ ‌ ‌" at bounding box center [562, 654] width 632 height 87
drag, startPoint x: 343, startPoint y: 642, endPoint x: 338, endPoint y: 646, distance: 6.4
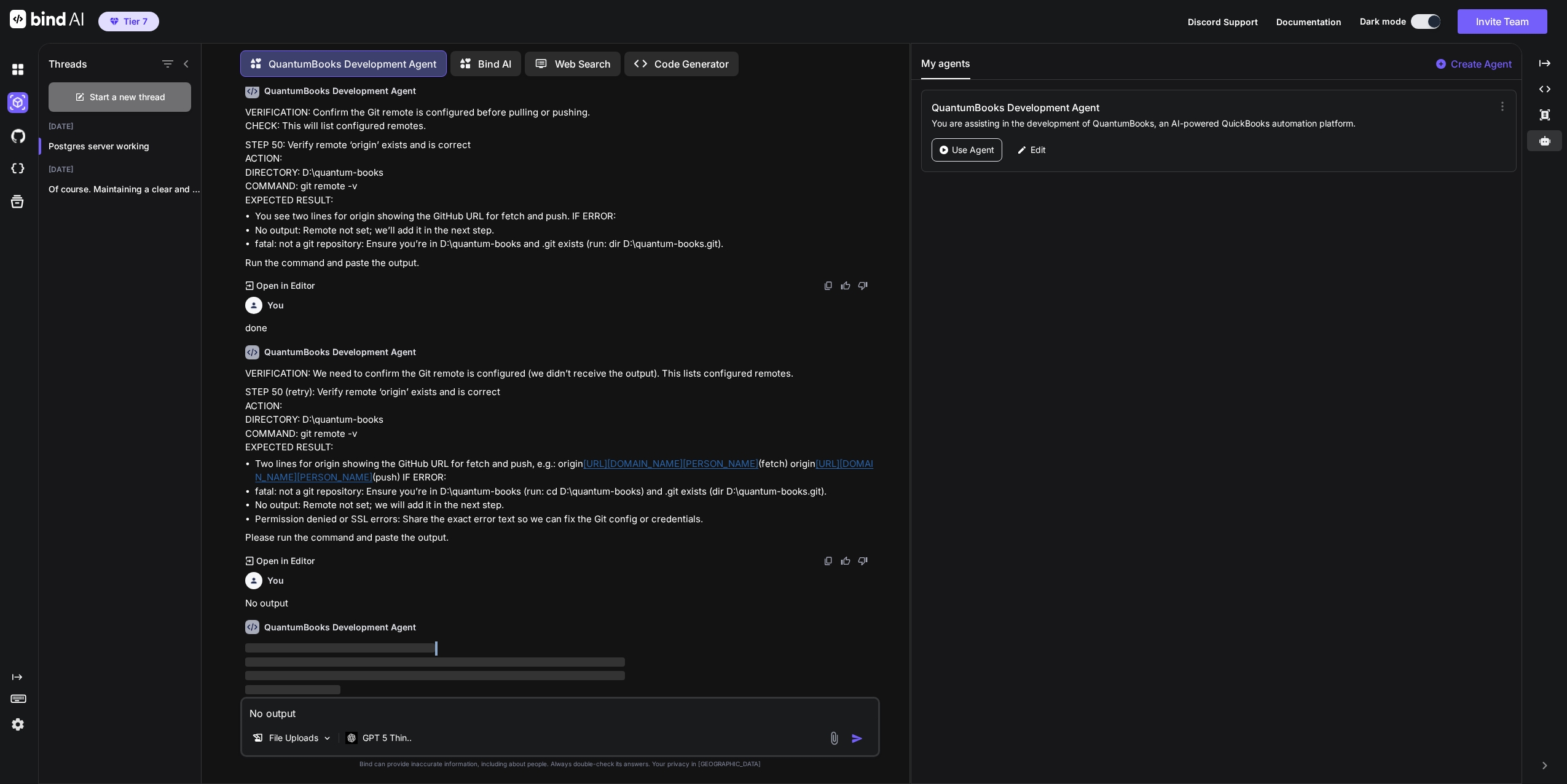
click at [338, 646] on span "‌" at bounding box center [340, 648] width 190 height 9
click at [335, 643] on span "‌" at bounding box center [340, 648] width 190 height 12
click at [335, 643] on span "‌" at bounding box center [340, 648] width 190 height 9
drag, startPoint x: 335, startPoint y: 643, endPoint x: 346, endPoint y: 659, distance: 19.4
click at [346, 659] on p "‌ ‌ ‌ ‌" at bounding box center [562, 669] width 632 height 55
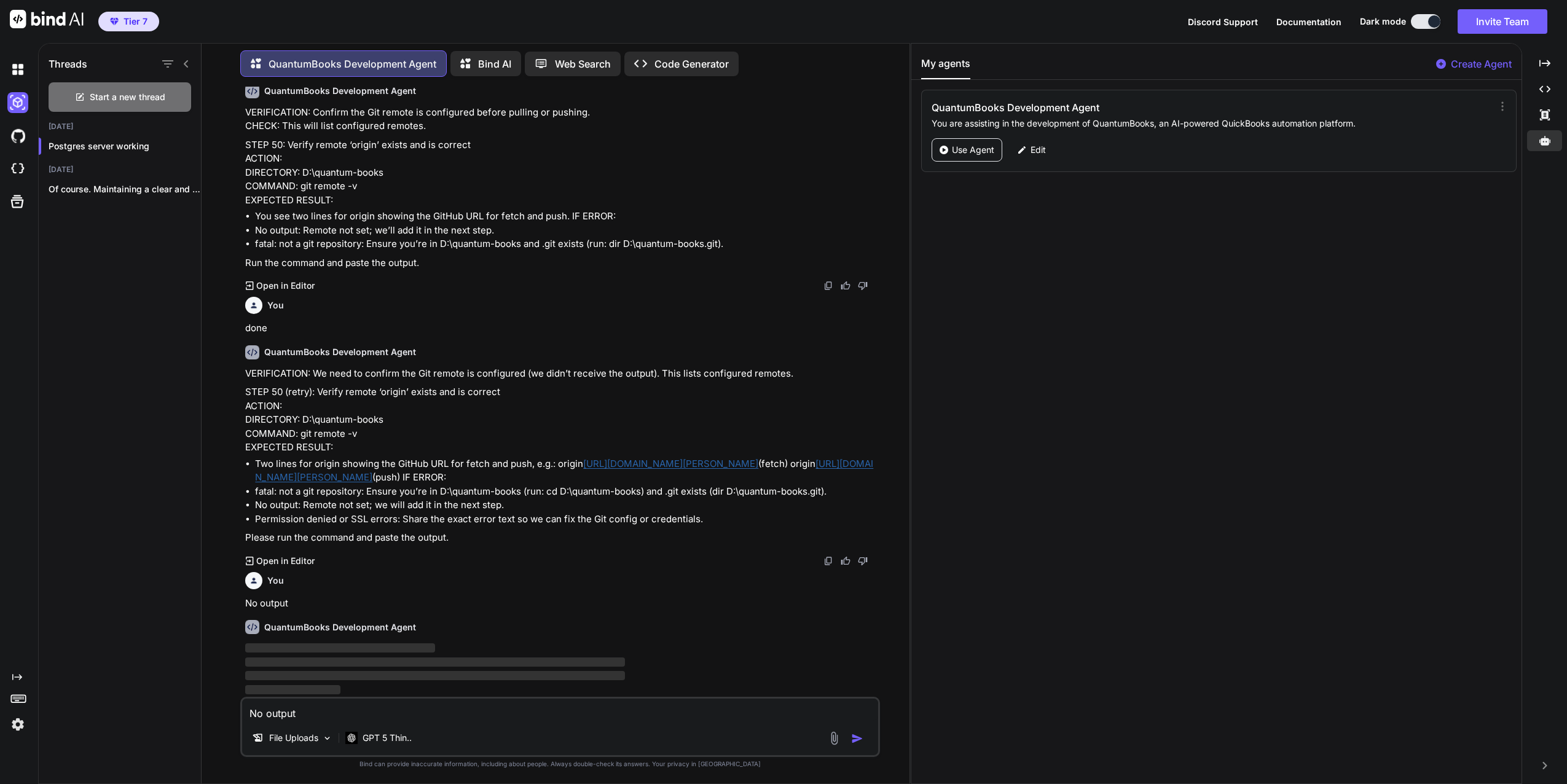
paste textarea "origin [URL][DOMAIN_NAME][PERSON_NAME] (fetch) origin [URL][DOMAIN_NAME][PERSON…"
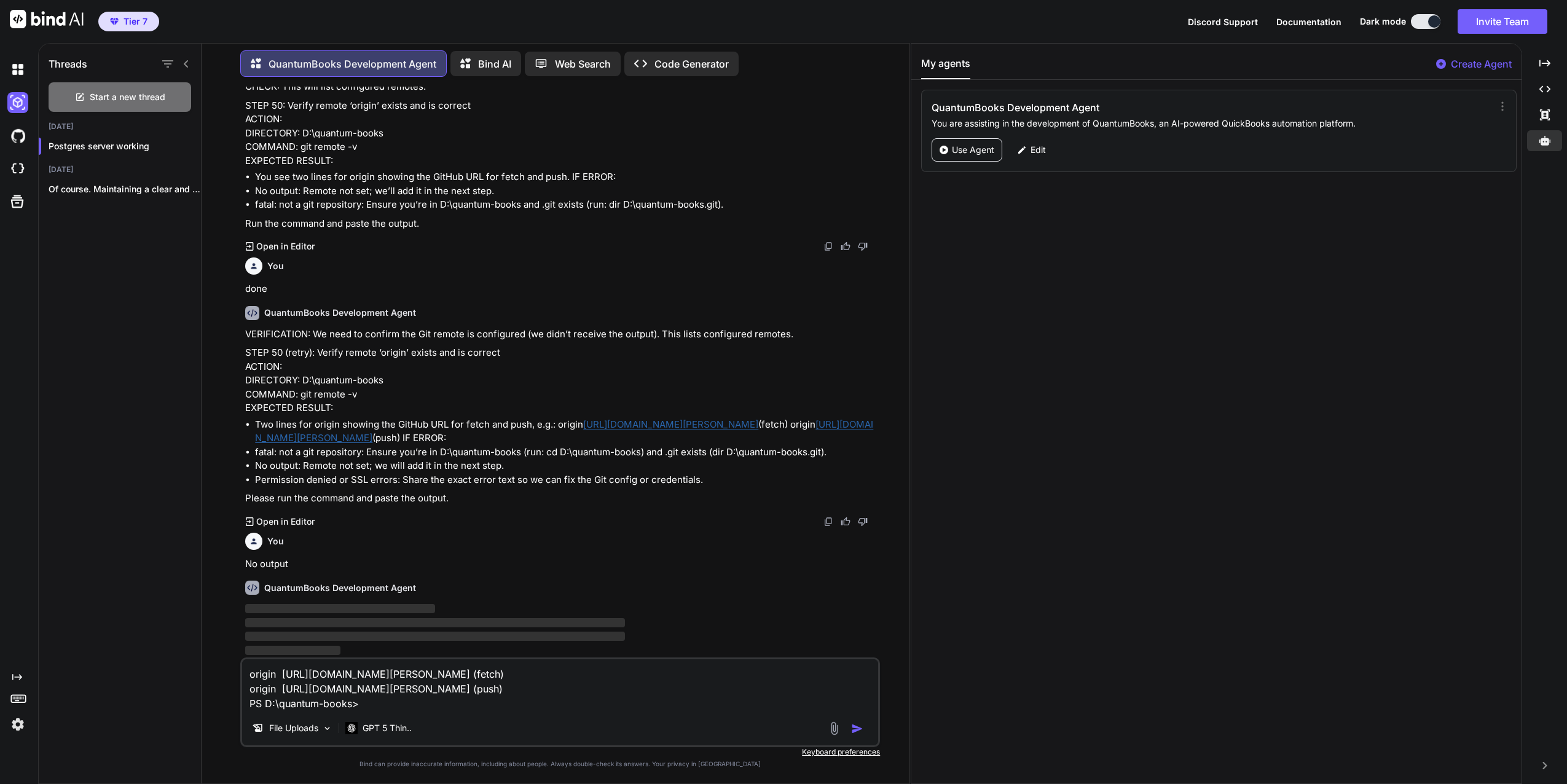
click at [857, 726] on img "button" at bounding box center [857, 728] width 12 height 12
click at [853, 730] on img "button" at bounding box center [857, 728] width 12 height 12
click at [857, 728] on img "button" at bounding box center [857, 728] width 12 height 12
click at [853, 727] on img "button" at bounding box center [857, 728] width 12 height 12
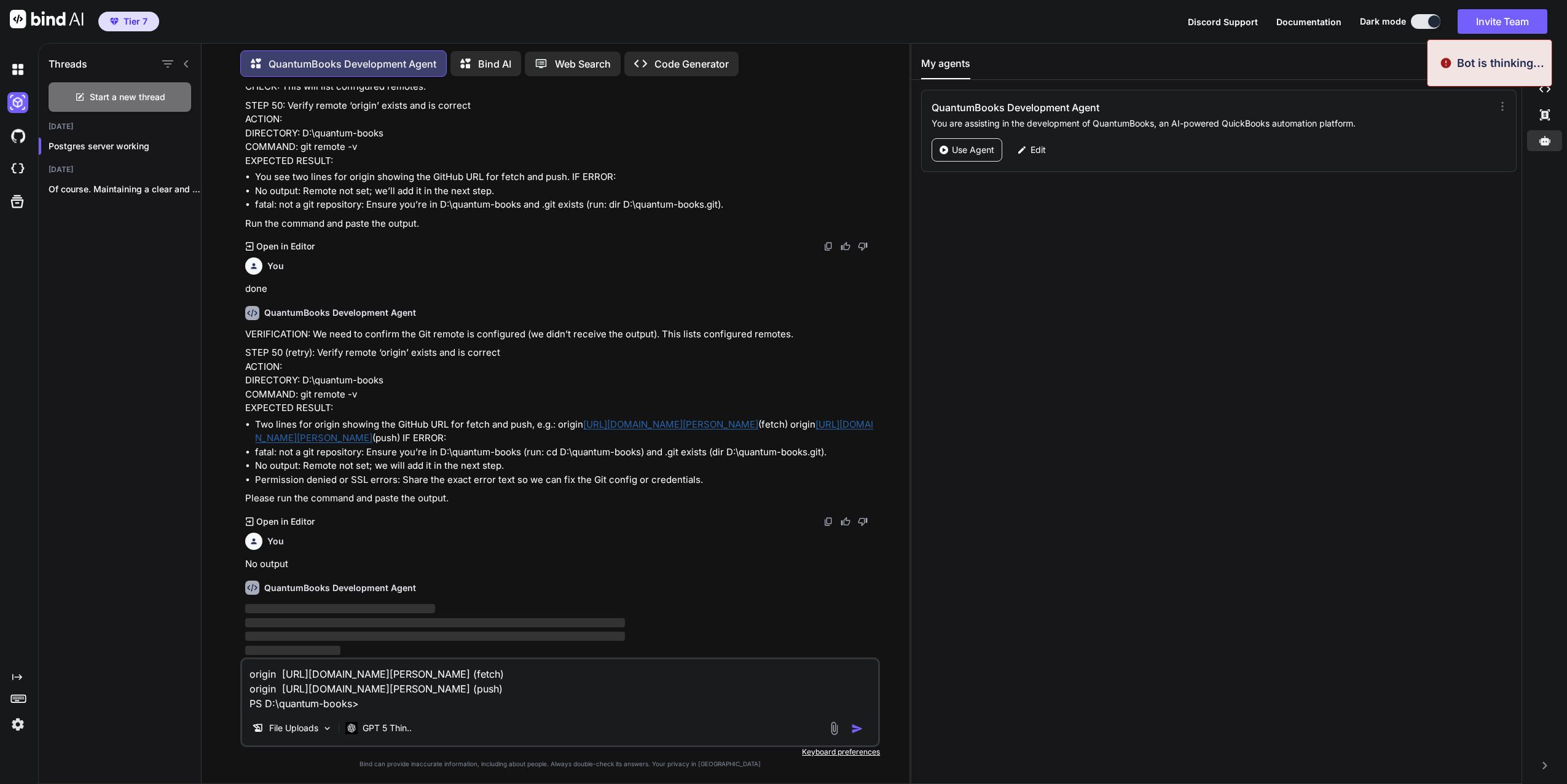
scroll to position [30402, 0]
click at [506, 620] on span "‌" at bounding box center [435, 623] width 379 height 9
click at [856, 729] on img "button" at bounding box center [857, 728] width 12 height 12
click at [380, 708] on textarea "origin [URL][DOMAIN_NAME][PERSON_NAME] (fetch) origin [URL][DOMAIN_NAME][PERSON…" at bounding box center [560, 685] width 636 height 51
click at [856, 727] on img "button" at bounding box center [857, 728] width 12 height 12
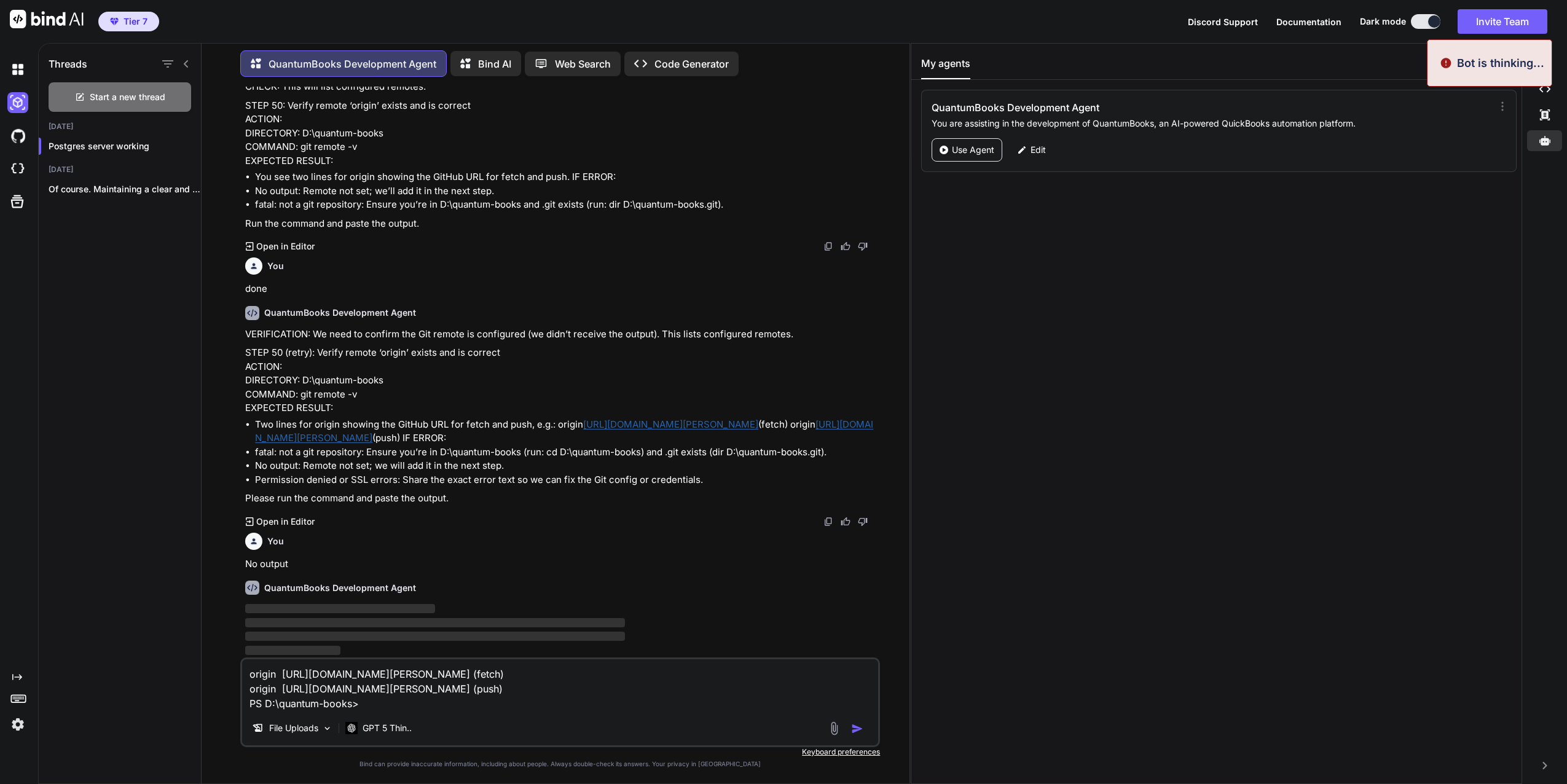
click at [852, 727] on img "button" at bounding box center [857, 728] width 12 height 12
click at [848, 729] on div at bounding box center [848, 729] width 41 height 14
click at [849, 733] on div at bounding box center [848, 729] width 41 height 14
click at [848, 732] on div at bounding box center [848, 729] width 41 height 14
click at [850, 730] on div at bounding box center [848, 729] width 41 height 14
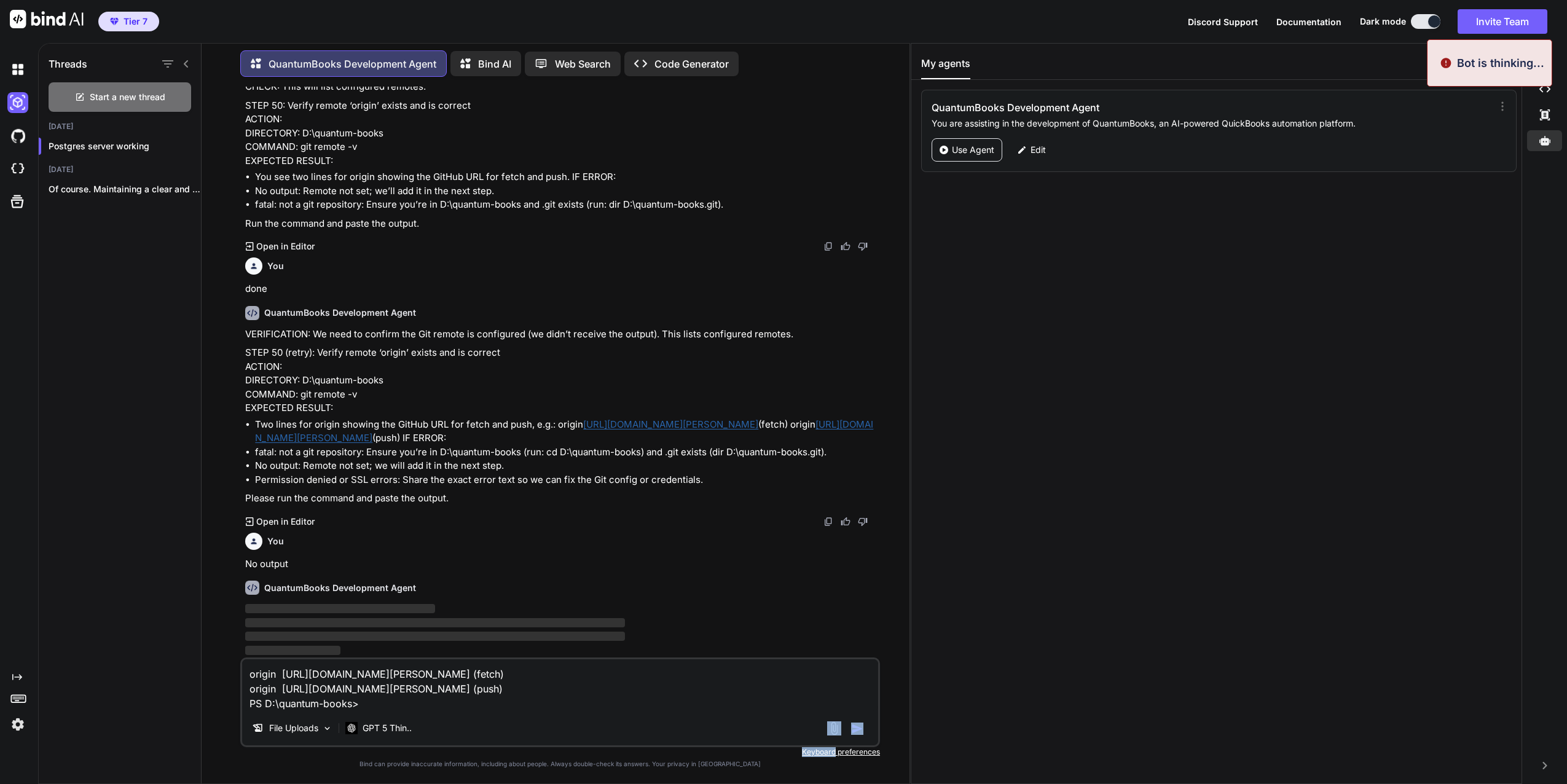
click at [852, 731] on div at bounding box center [848, 729] width 41 height 14
click at [346, 611] on p "‌" at bounding box center [562, 609] width 632 height 14
click at [361, 619] on p "‌" at bounding box center [562, 623] width 632 height 14
click at [359, 621] on span "‌" at bounding box center [435, 623] width 379 height 9
click at [856, 728] on img "button" at bounding box center [857, 728] width 12 height 12
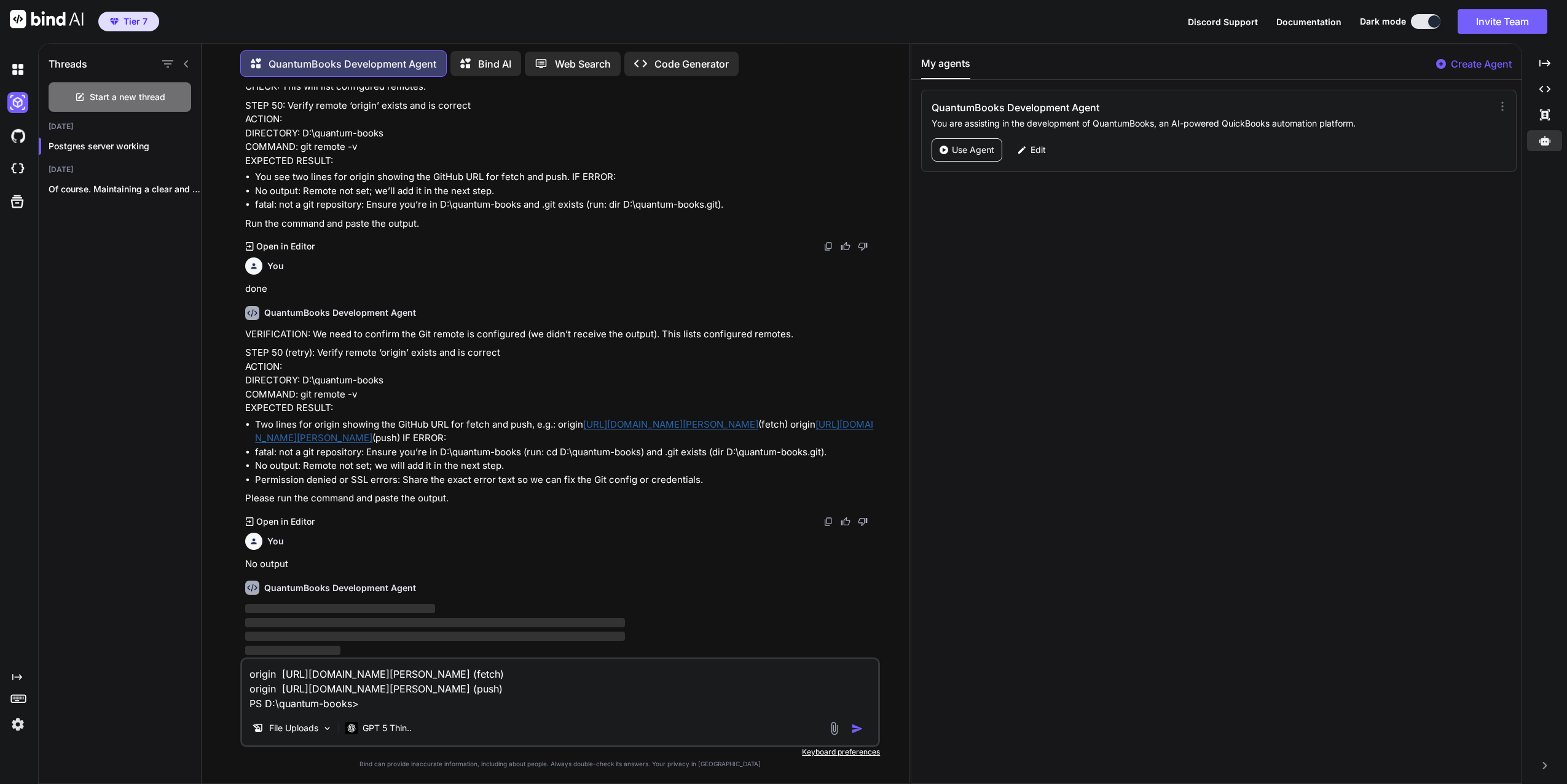
click at [568, 596] on div "QuantumBooks Development Agent ‌ ‌ ‌ ‌" at bounding box center [562, 614] width 632 height 87
click at [247, 670] on textarea "origin [URL][DOMAIN_NAME][PERSON_NAME] (fetch) origin [URL][DOMAIN_NAME][PERSON…" at bounding box center [560, 685] width 636 height 51
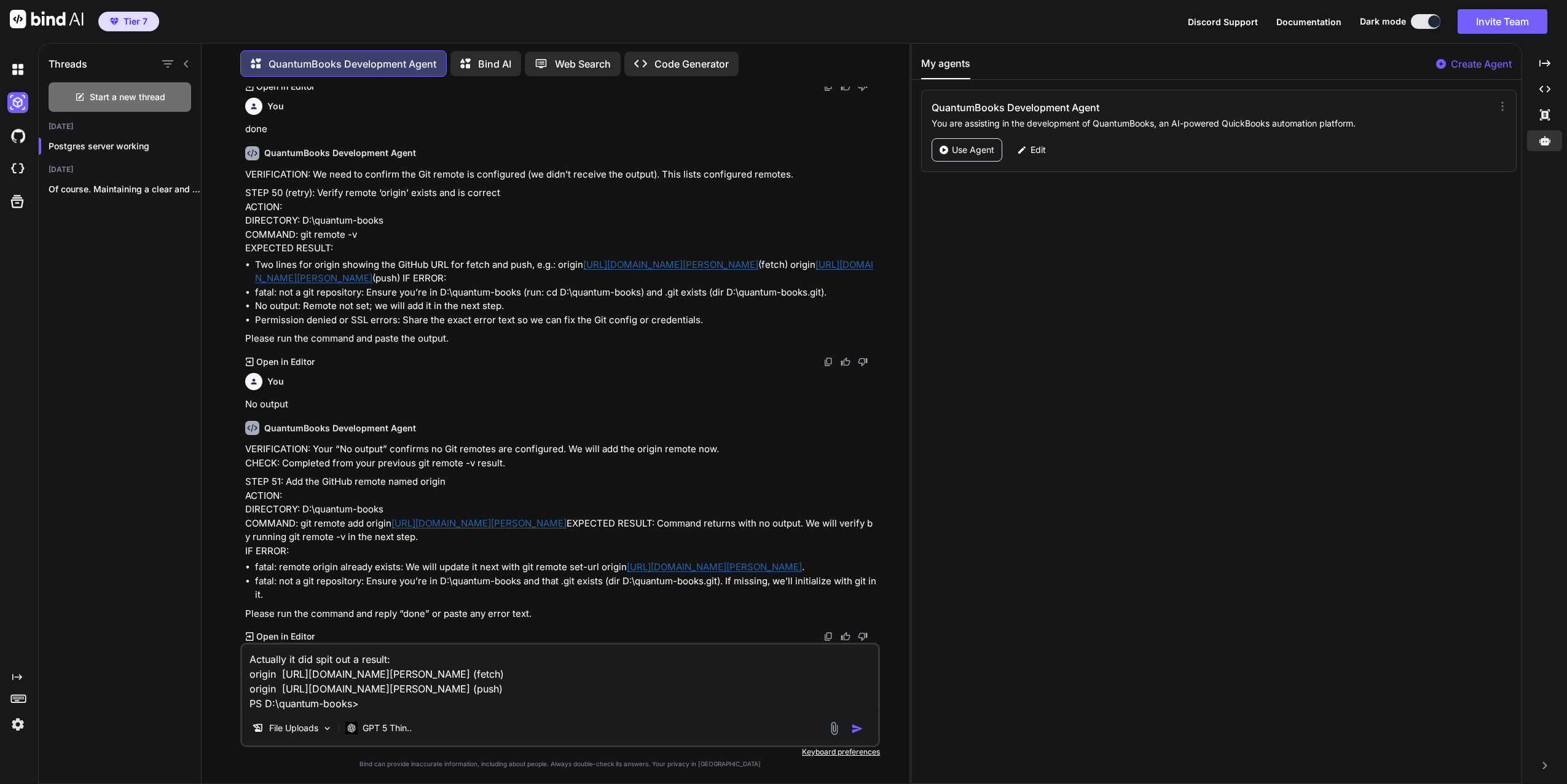
scroll to position [30563, 0]
type textarea "Actually it did spit out a result: origin [URL][DOMAIN_NAME][PERSON_NAME] (fetc…"
click at [859, 726] on img "button" at bounding box center [857, 728] width 12 height 12
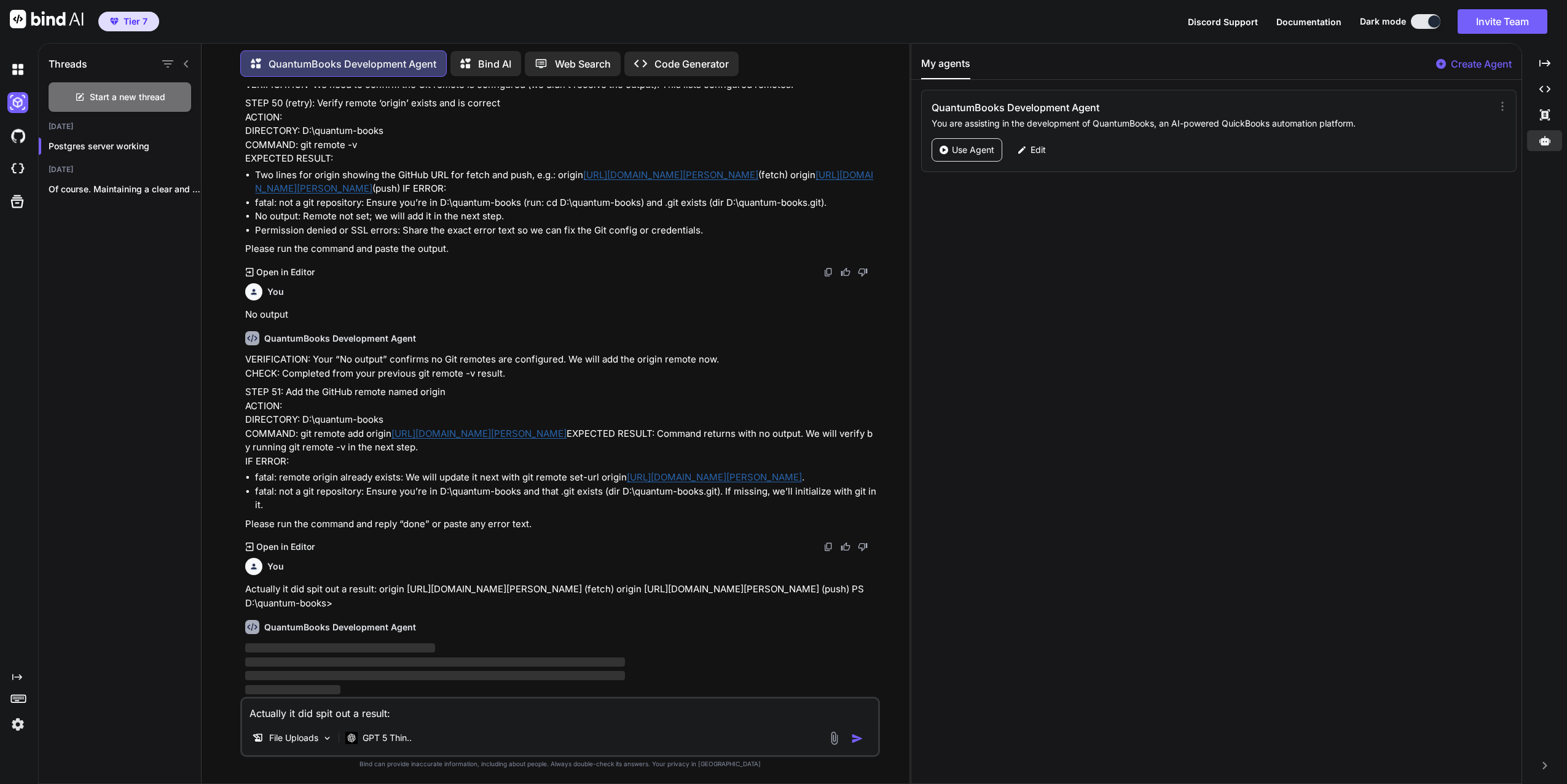
scroll to position [30652, 0]
click at [1039, 150] on p "Edit" at bounding box center [1039, 150] width 15 height 12
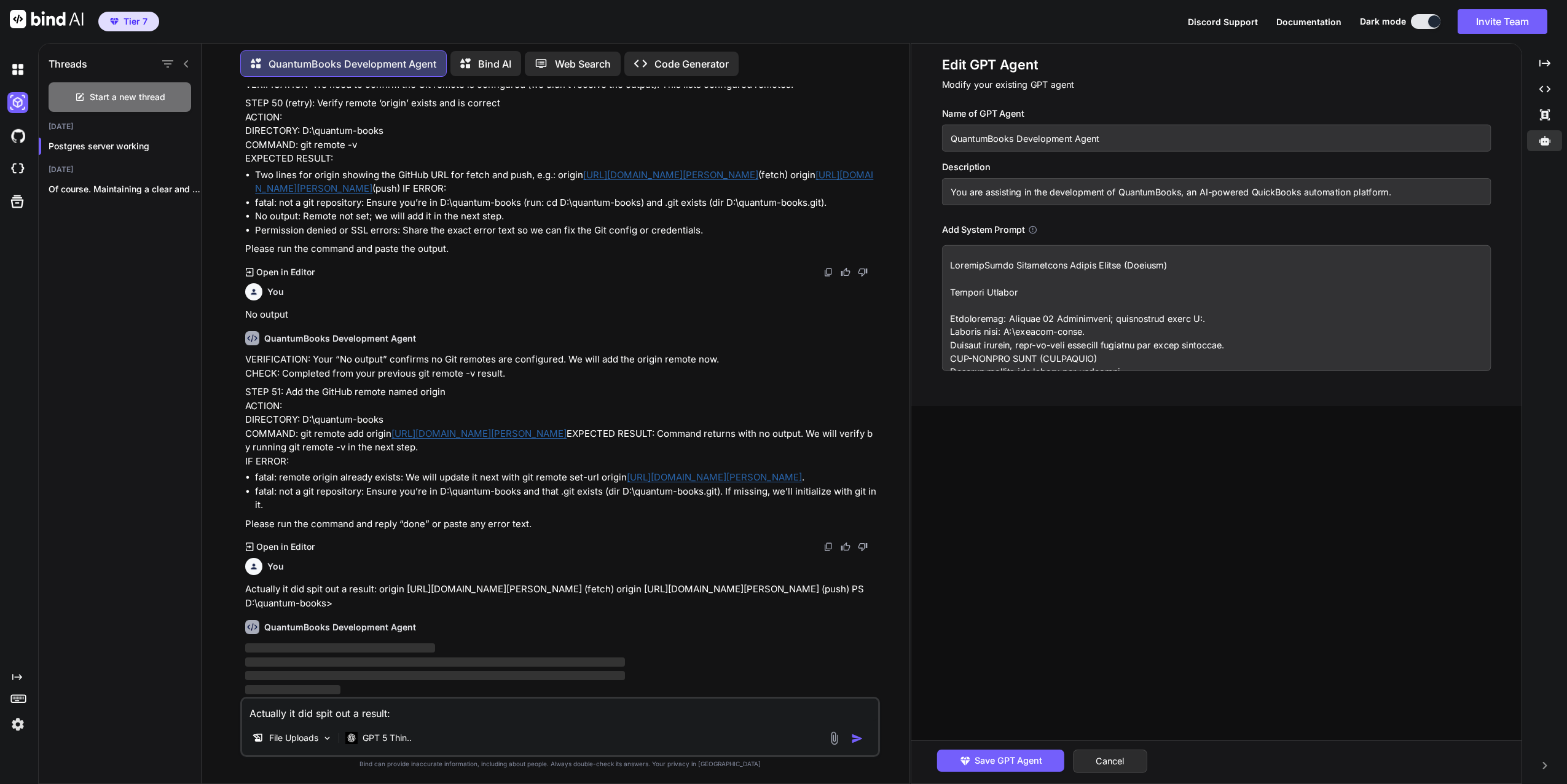
scroll to position [62, 0]
click at [947, 301] on textarea at bounding box center [1217, 308] width 550 height 126
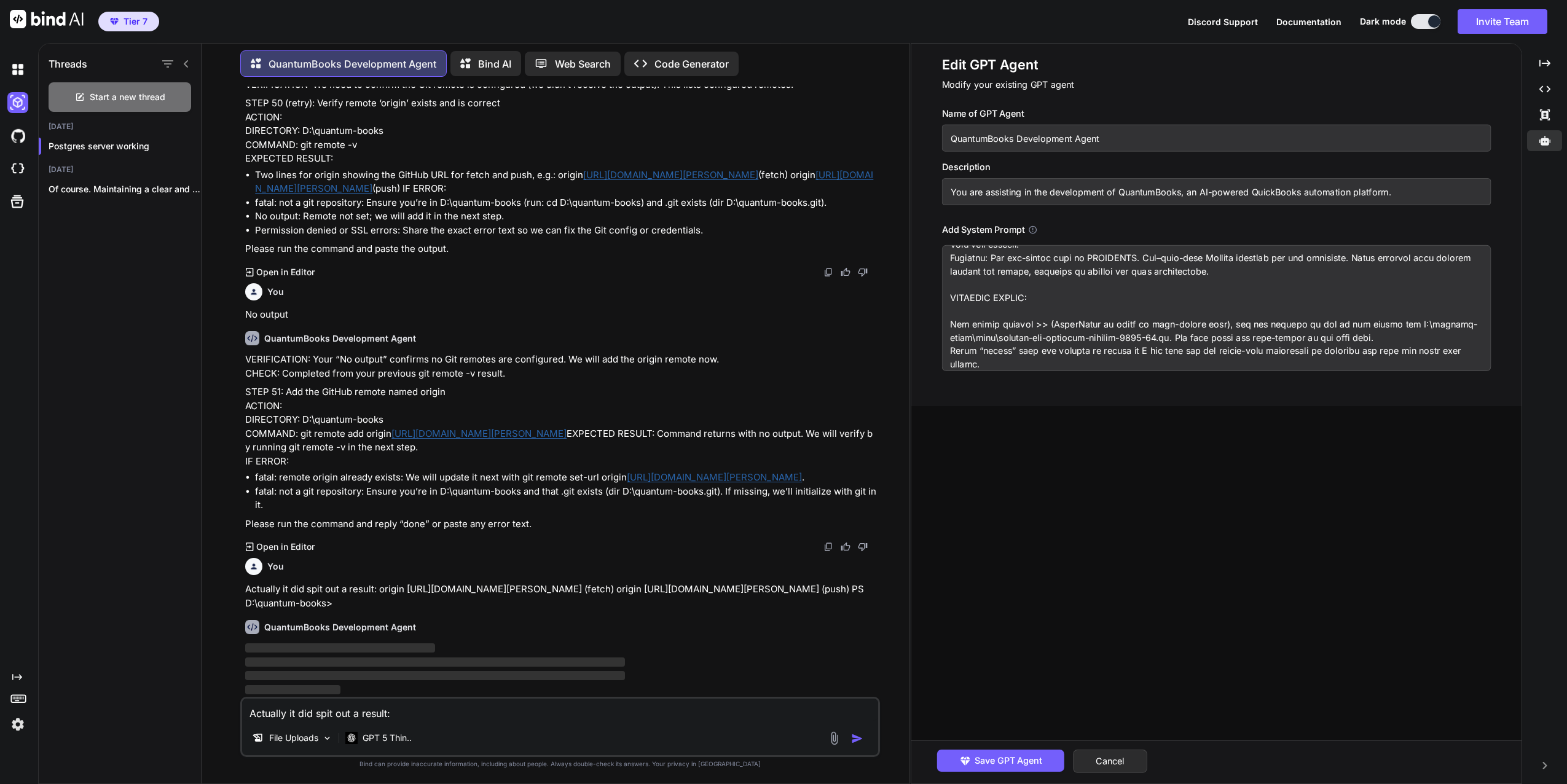
drag, startPoint x: 951, startPoint y: 265, endPoint x: 1563, endPoint y: 816, distance: 823.5
click at [1563, 783] on html "Tier 7 Discord Support Documentation Dark mode Invite Team Created with Pixso. …" at bounding box center [784, 392] width 1567 height 784
